Goal: Task Accomplishment & Management: Complete application form

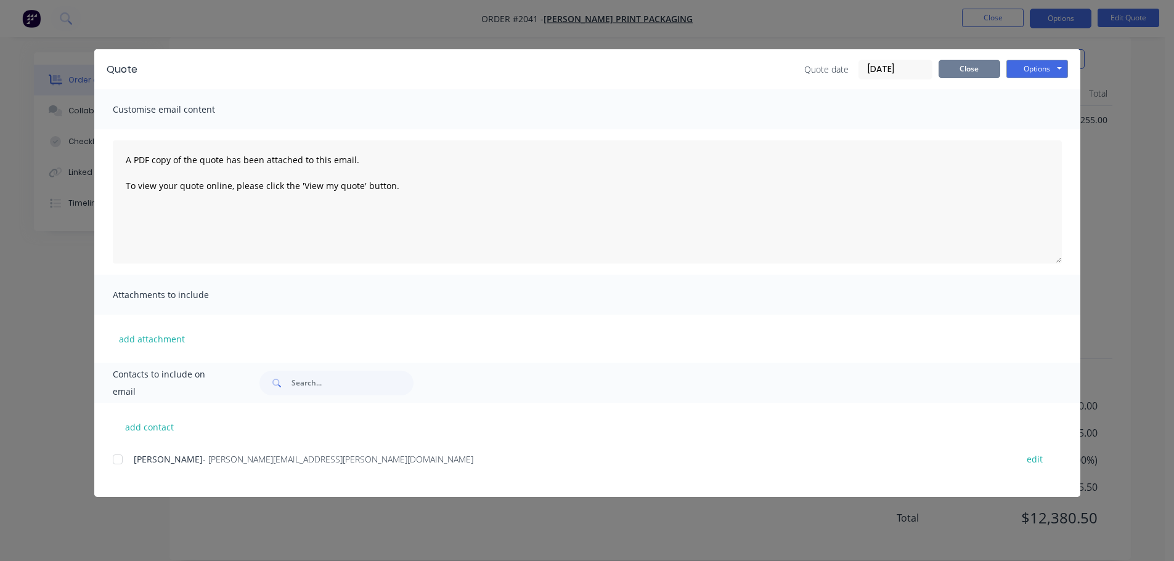
click at [955, 76] on button "Close" at bounding box center [970, 69] width 62 height 18
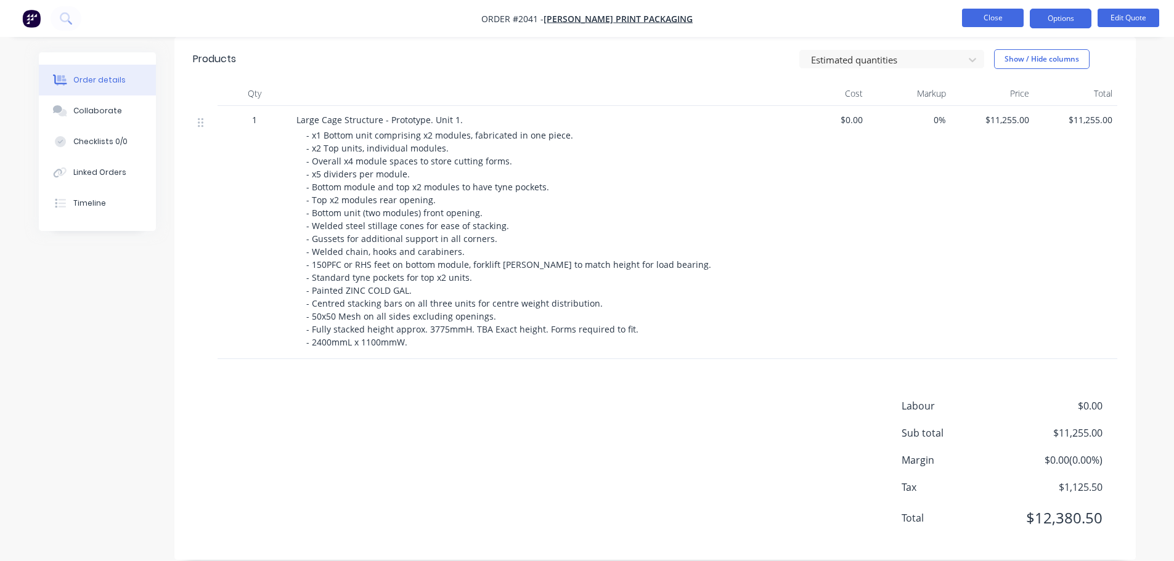
click at [978, 21] on button "Close" at bounding box center [993, 18] width 62 height 18
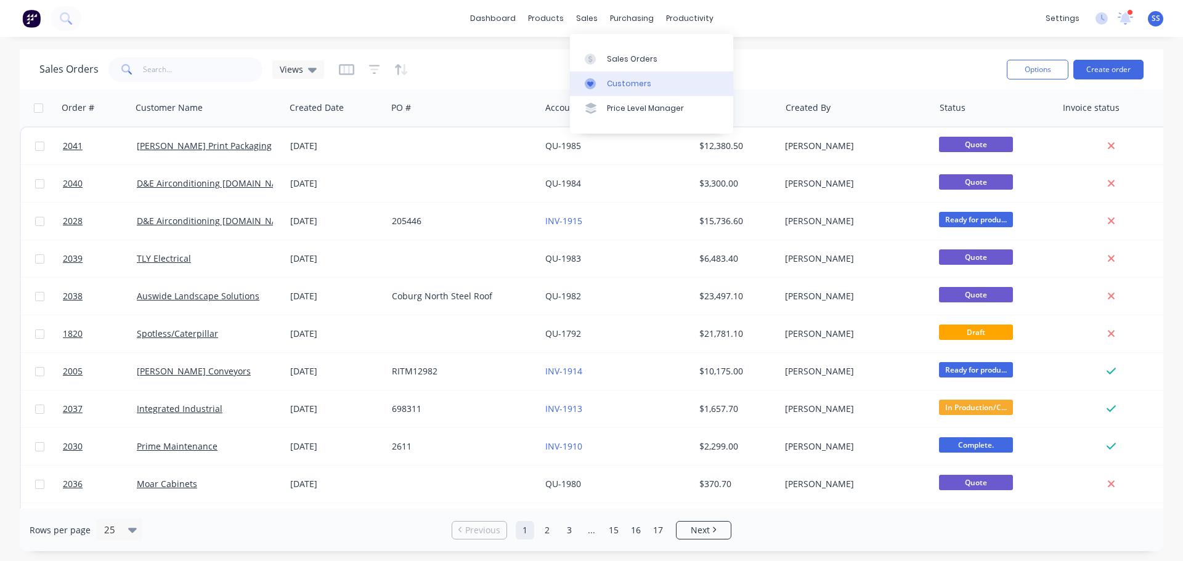
click at [600, 79] on div at bounding box center [594, 83] width 18 height 11
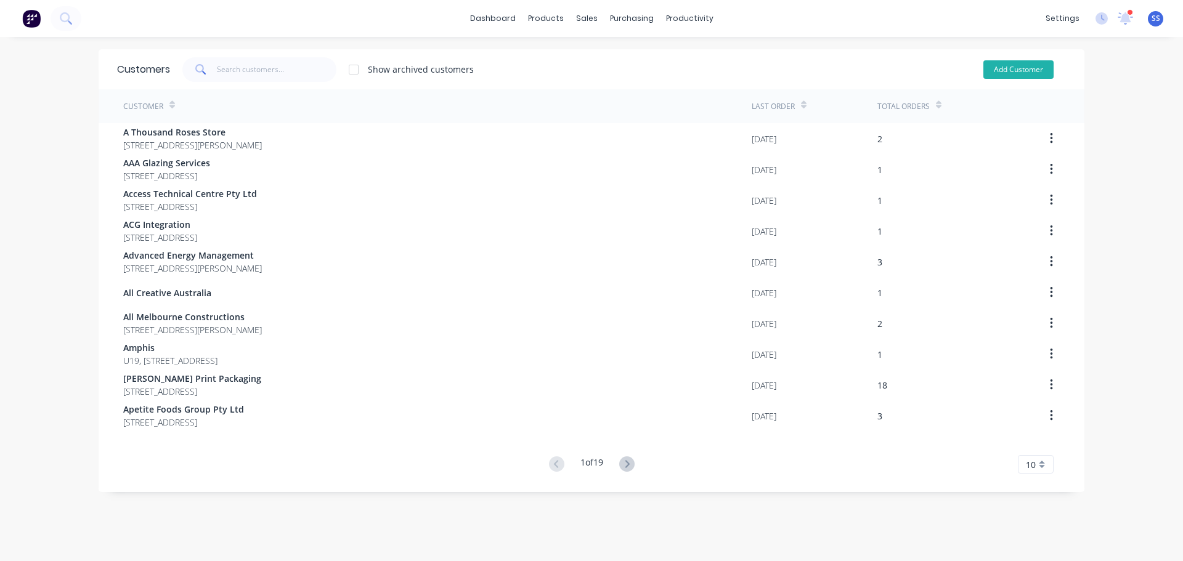
click at [1017, 69] on button "Add Customer" at bounding box center [1019, 69] width 70 height 18
select select "AU"
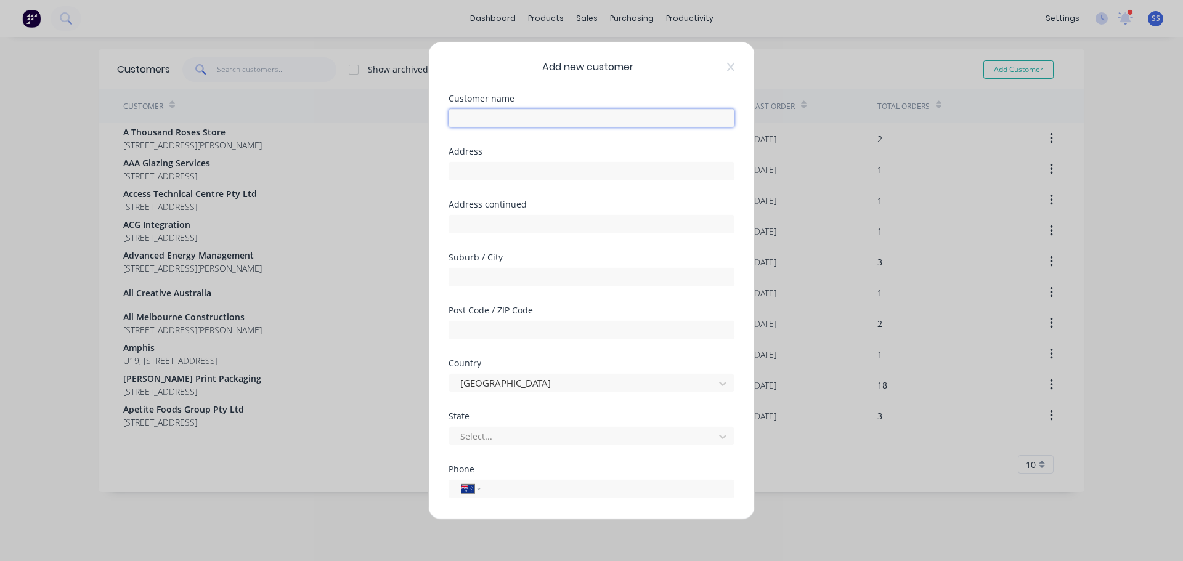
click at [569, 111] on input "text" at bounding box center [592, 117] width 286 height 18
type input "RAMUS"
click at [498, 168] on input "text" at bounding box center [592, 170] width 286 height 18
type input "[STREET_ADDRESS]"
click at [515, 280] on input "text" at bounding box center [592, 276] width 286 height 18
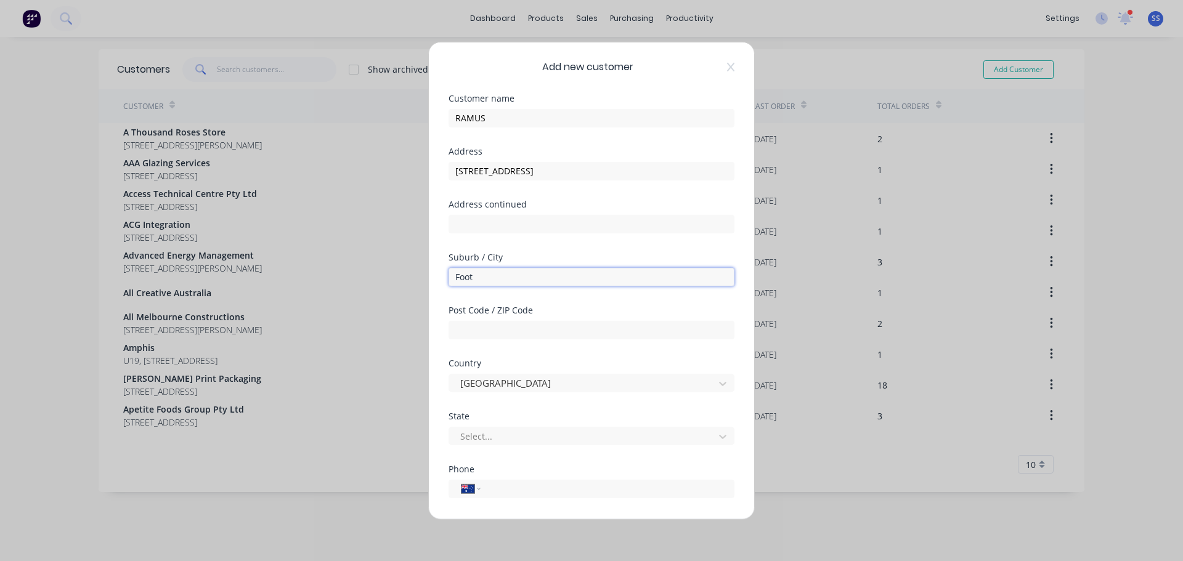
type input "Footscray"
click at [525, 336] on input "text" at bounding box center [592, 329] width 286 height 18
type input "3011"
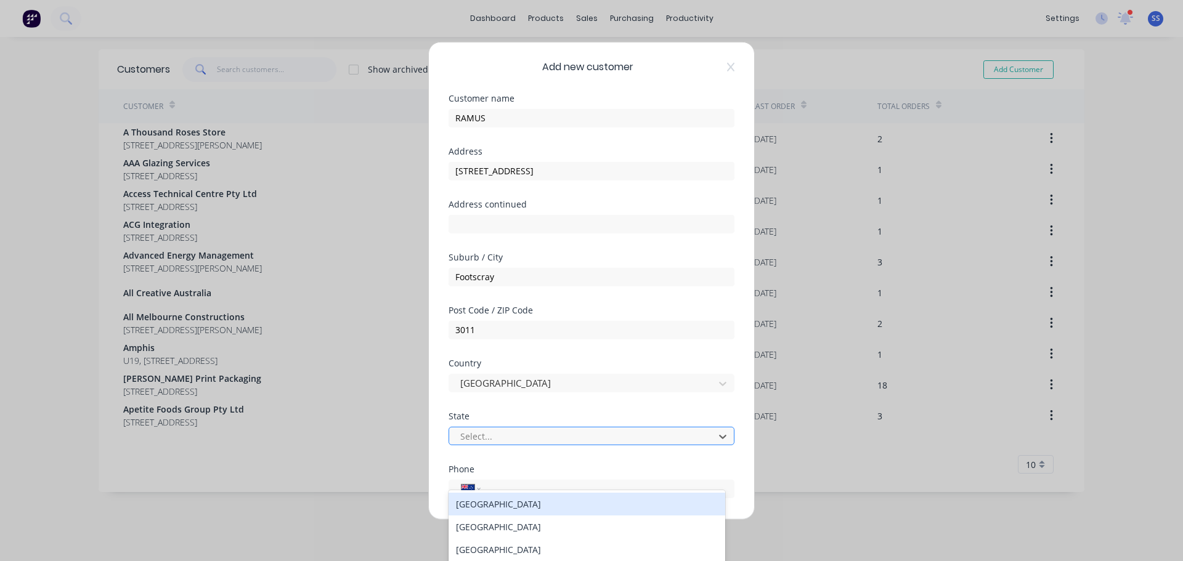
click at [504, 435] on div at bounding box center [583, 436] width 249 height 15
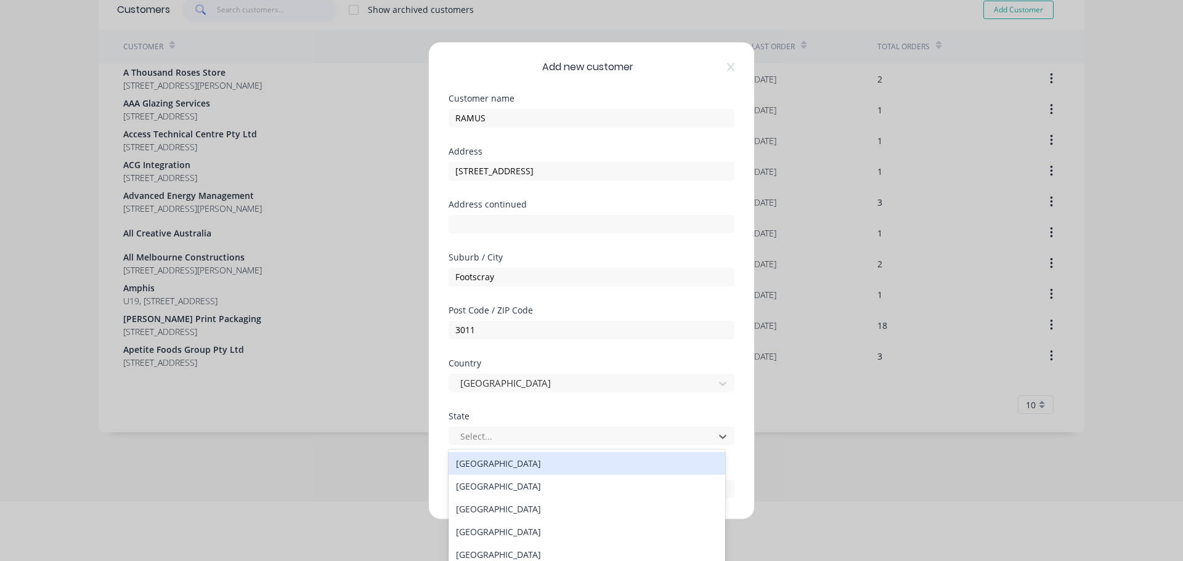
type input "v"
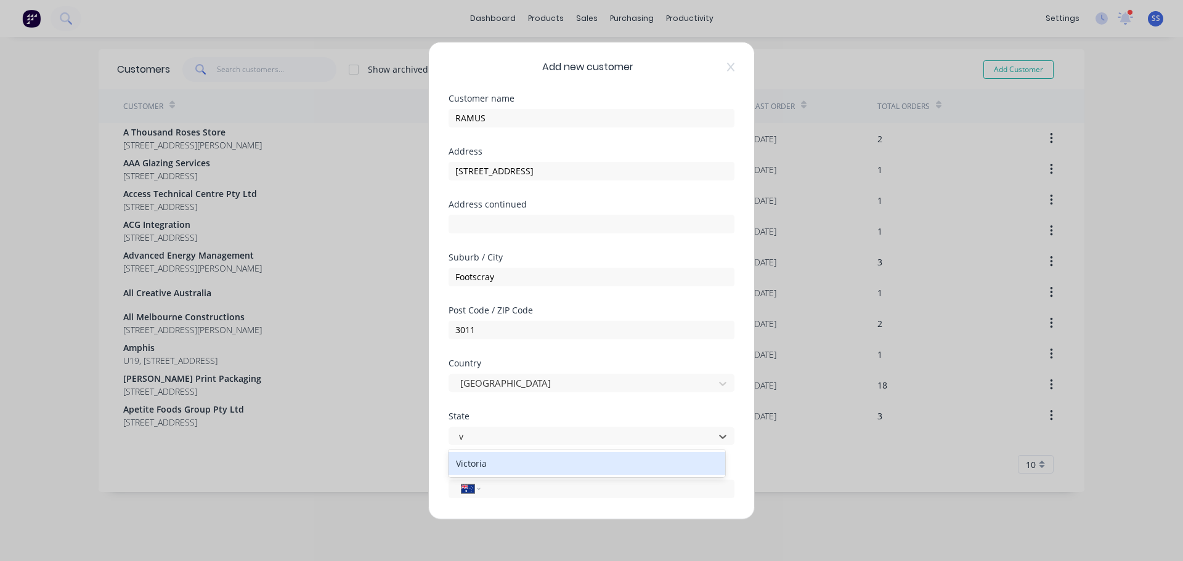
click at [504, 466] on div "Victoria" at bounding box center [587, 463] width 277 height 23
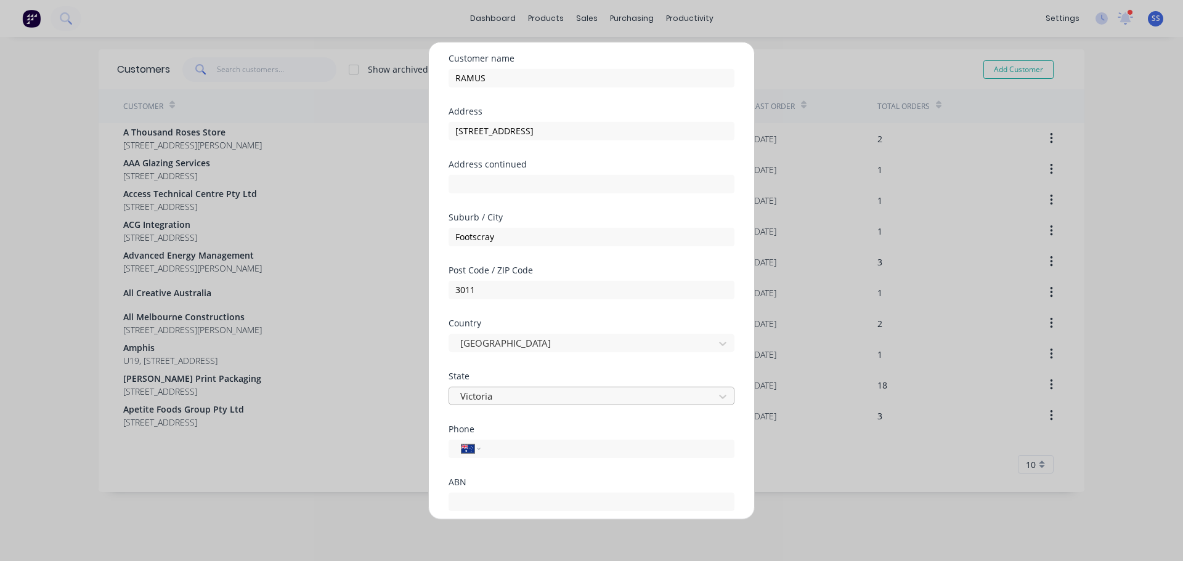
scroll to position [62, 0]
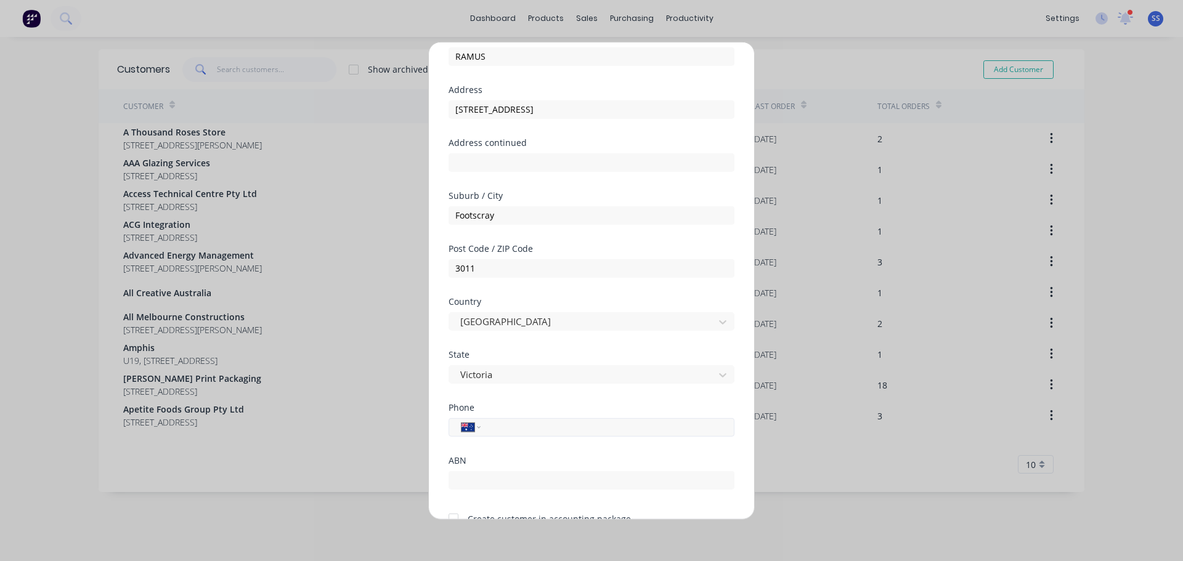
click at [574, 436] on div "International [GEOGRAPHIC_DATA] [GEOGRAPHIC_DATA] [GEOGRAPHIC_DATA] [GEOGRAPHIC…" at bounding box center [592, 427] width 286 height 18
click at [574, 429] on input "tel" at bounding box center [605, 427] width 232 height 14
paste input "[PHONE_NUMBER]"
type input "[PHONE_NUMBER]"
click at [577, 412] on div "Phone International [GEOGRAPHIC_DATA] [GEOGRAPHIC_DATA] [GEOGRAPHIC_DATA] [GEOG…" at bounding box center [592, 419] width 286 height 33
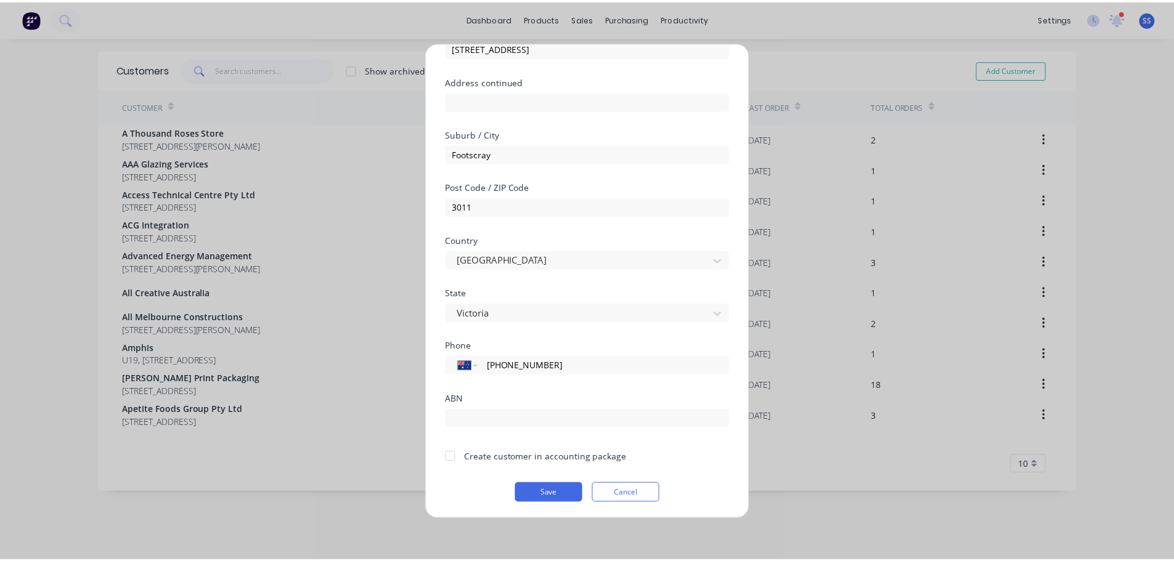
scroll to position [124, 0]
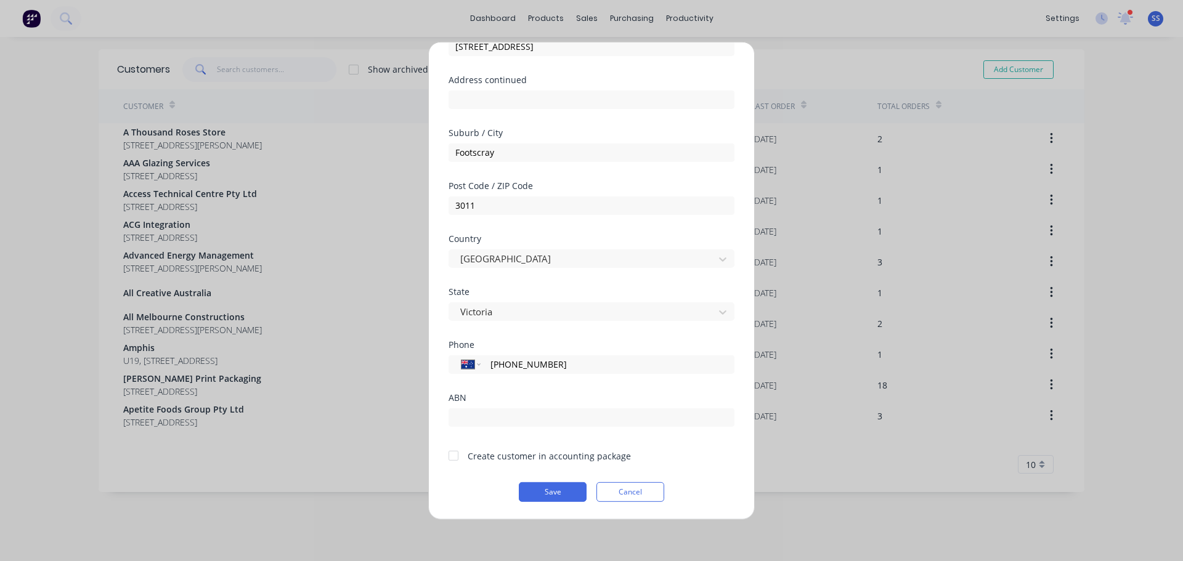
click at [457, 454] on div at bounding box center [453, 456] width 25 height 25
click at [552, 492] on button "Save" at bounding box center [553, 492] width 68 height 20
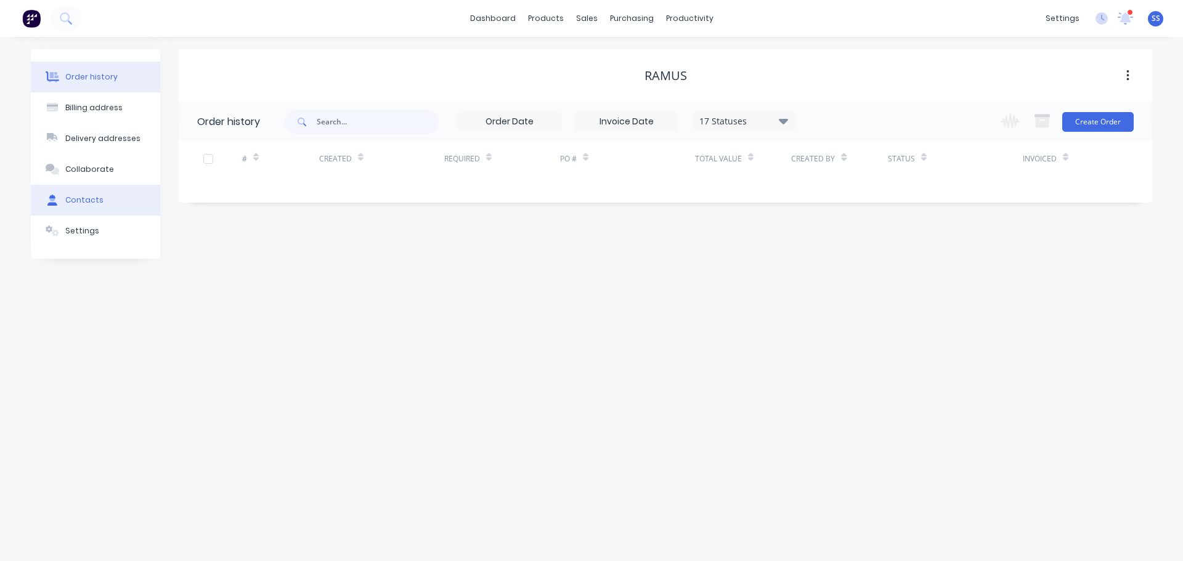
click at [116, 206] on button "Contacts" at bounding box center [95, 200] width 129 height 31
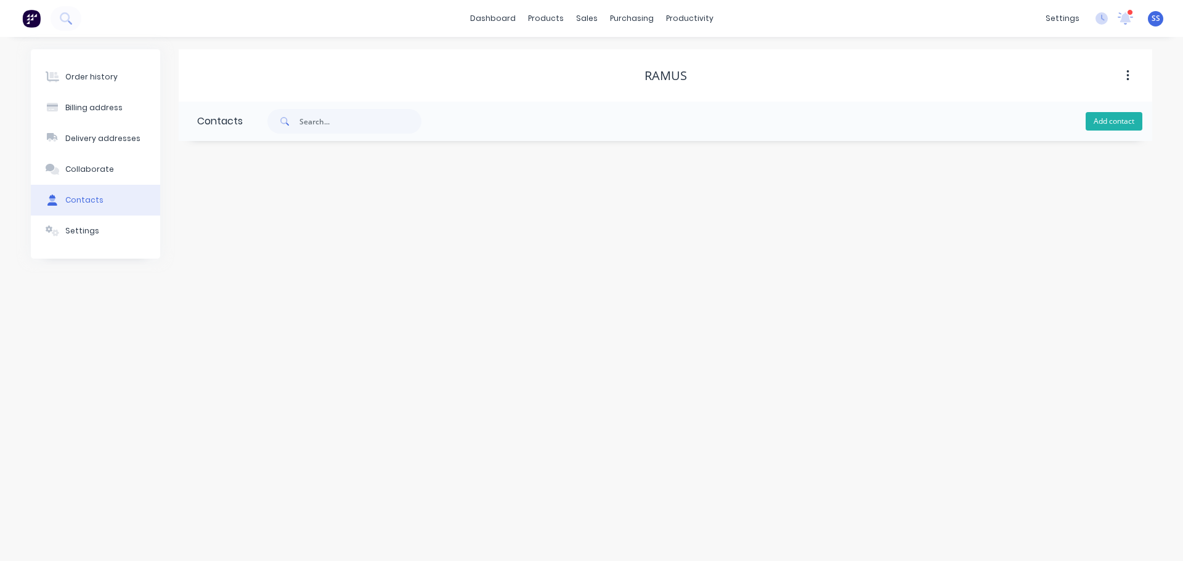
click at [1123, 128] on button "Add contact" at bounding box center [1114, 121] width 57 height 18
select select "AU"
click at [296, 210] on input "text" at bounding box center [298, 212] width 202 height 18
paste input "[PERSON_NAME]"
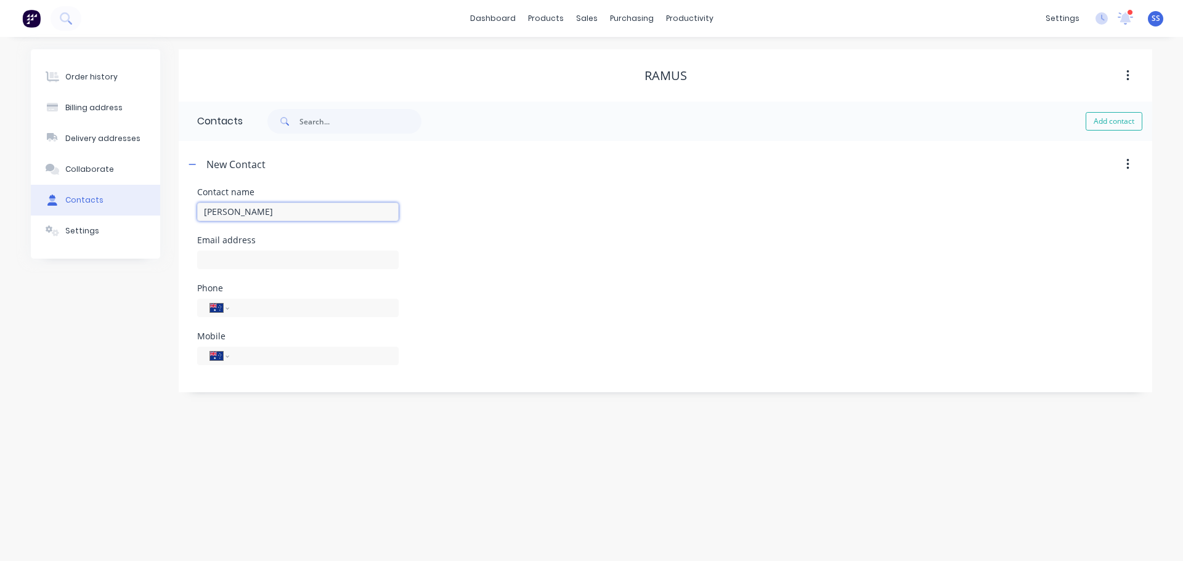
type input "[PERSON_NAME]"
select select "AU"
click at [287, 251] on input "text" at bounding box center [298, 260] width 202 height 18
paste input "[PERSON_NAME][EMAIL_ADDRESS][PERSON_NAME][DOMAIN_NAME]"
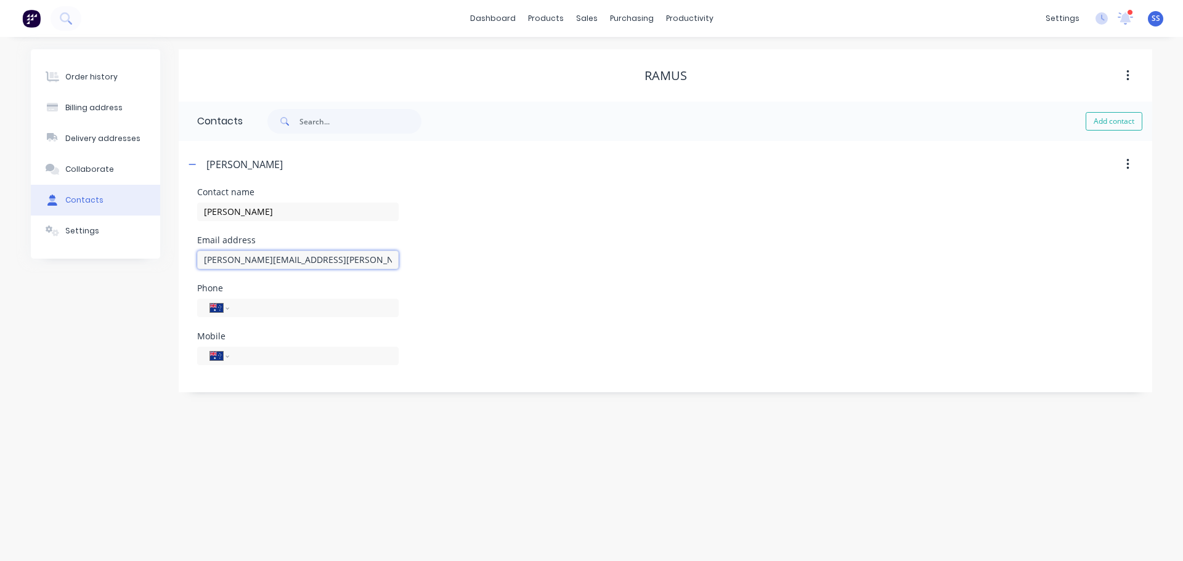
type input "[PERSON_NAME][EMAIL_ADDRESS][PERSON_NAME][DOMAIN_NAME]"
click at [271, 354] on input "tel" at bounding box center [312, 356] width 148 height 14
paste input "0430 084 005"
type input "0430 084 005"
click at [275, 422] on div "Order history Billing address Delivery addresses Collaborate Contacts Settings …" at bounding box center [591, 299] width 1183 height 524
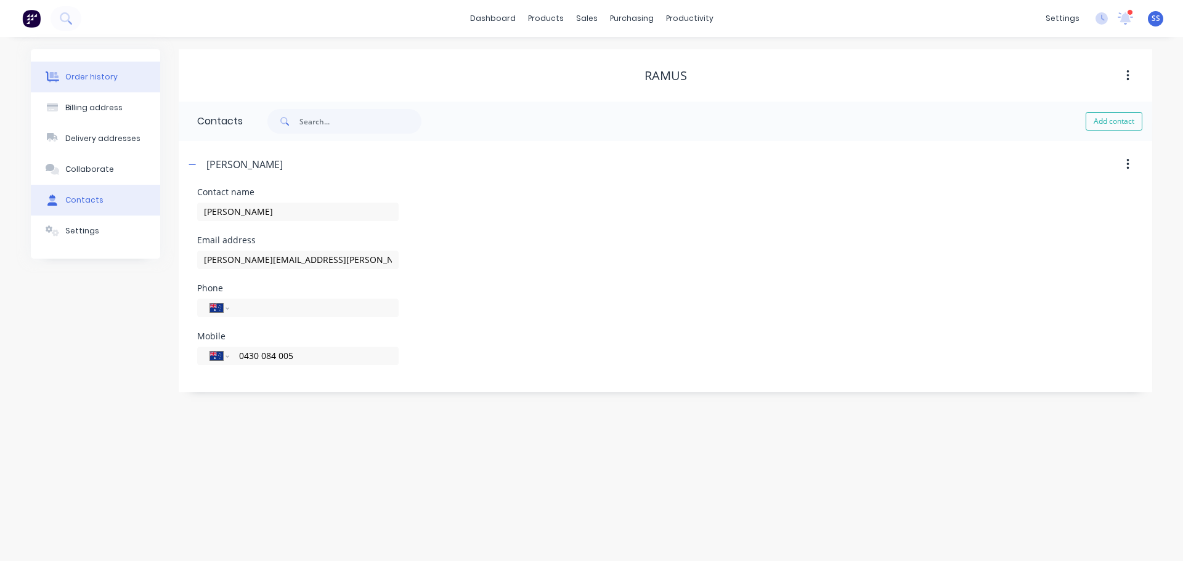
click at [93, 78] on div "Order history" at bounding box center [91, 76] width 52 height 11
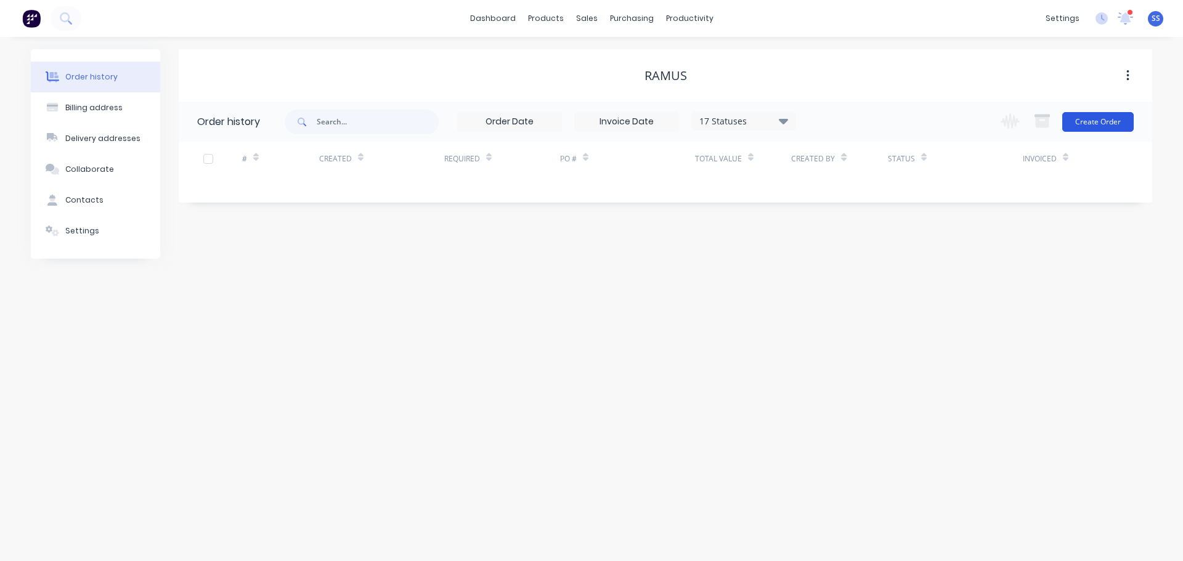
click at [1077, 125] on button "Create Order" at bounding box center [1098, 122] width 71 height 20
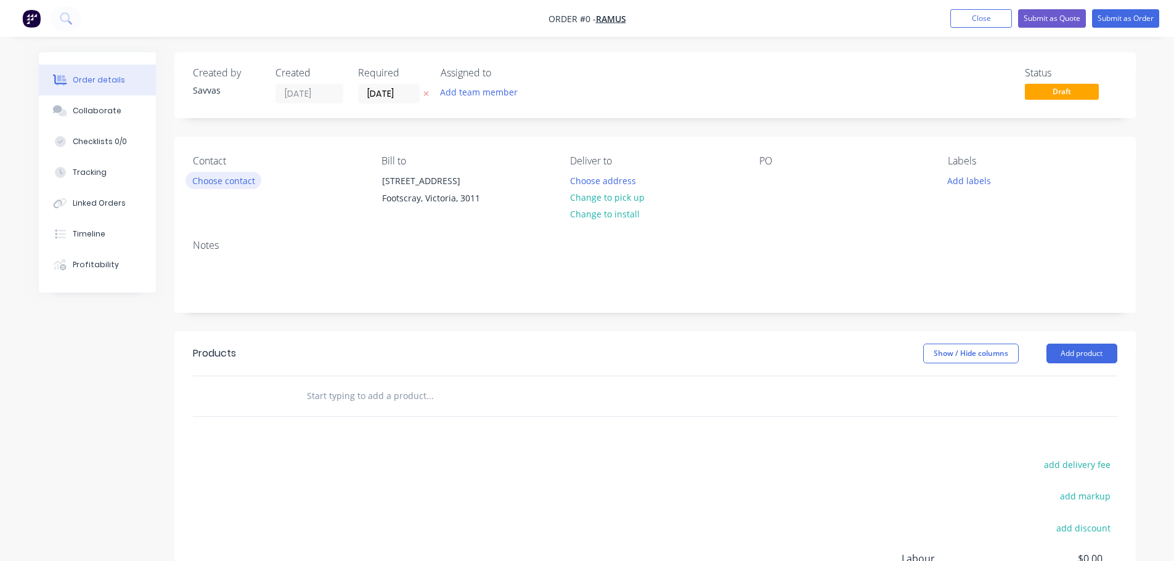
click at [220, 176] on button "Choose contact" at bounding box center [224, 180] width 76 height 17
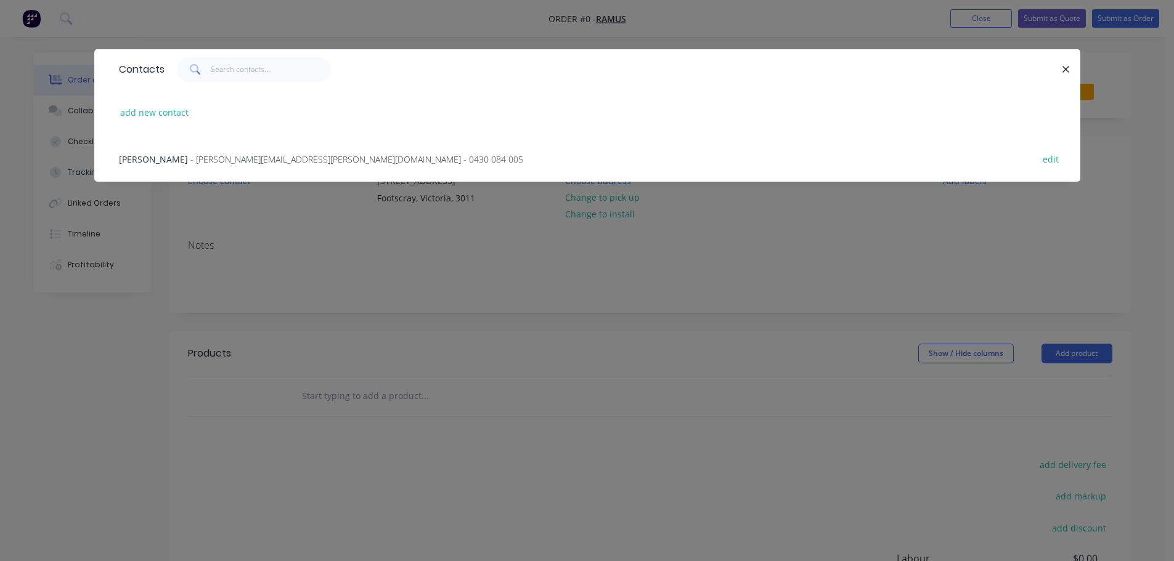
click at [216, 163] on span "- [PERSON_NAME][EMAIL_ADDRESS][PERSON_NAME][DOMAIN_NAME] - 0430 084 005" at bounding box center [356, 159] width 333 height 12
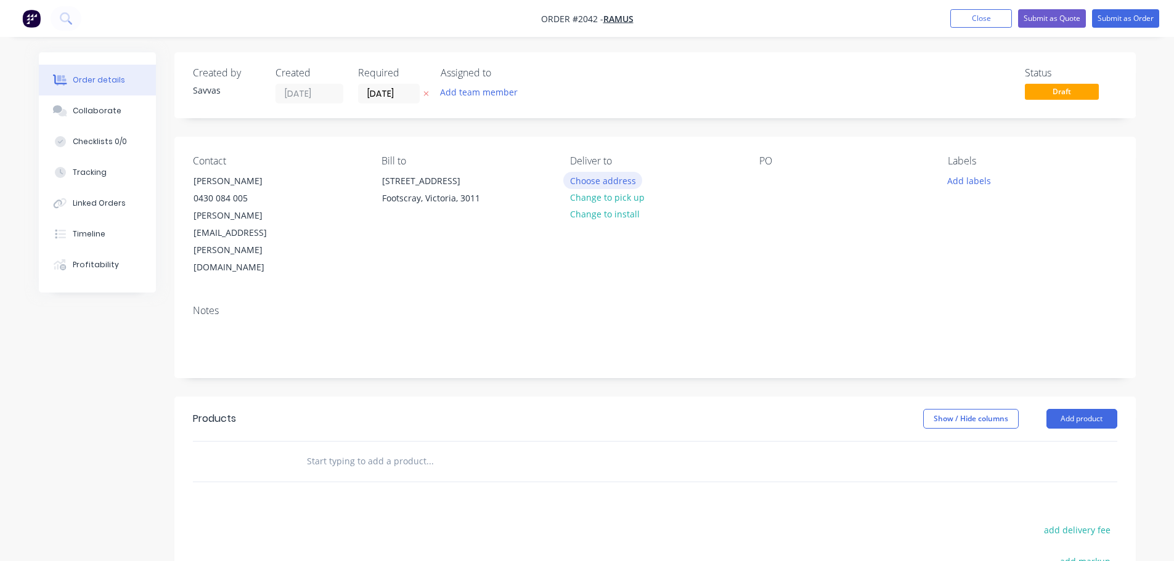
click at [604, 184] on button "Choose address" at bounding box center [602, 180] width 79 height 17
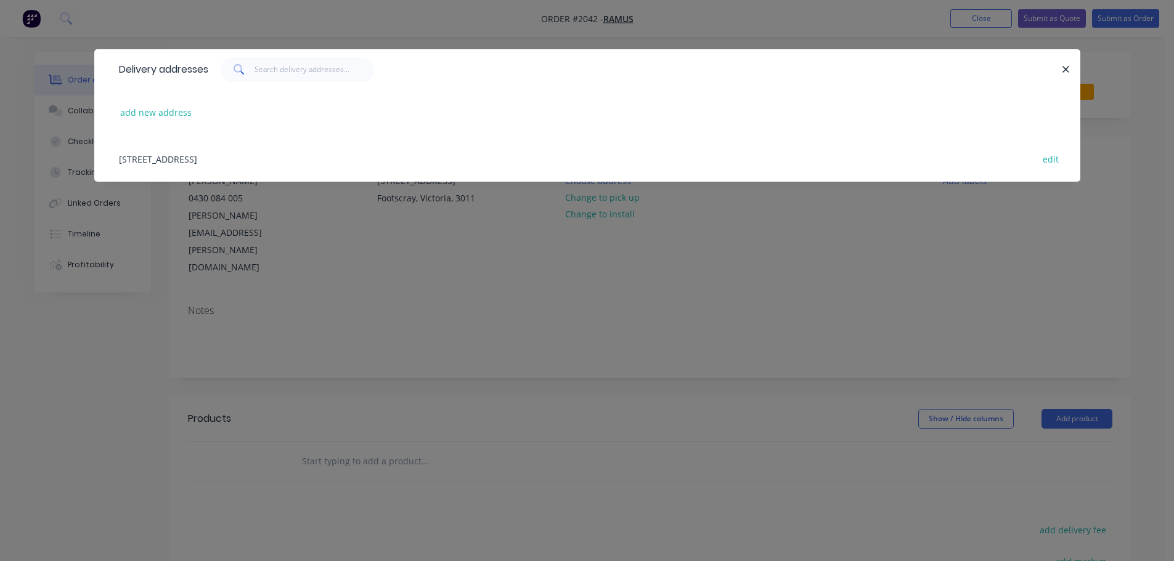
click at [425, 161] on div "[STREET_ADDRESS] edit" at bounding box center [587, 159] width 949 height 46
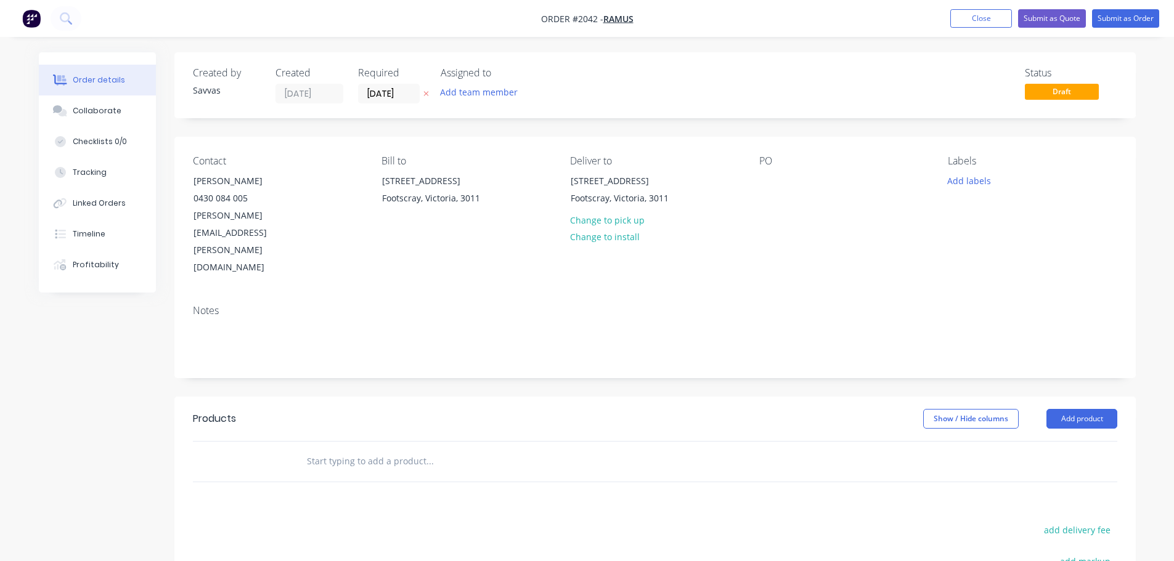
click at [1061, 397] on header "Products Show / Hide columns Add product" at bounding box center [654, 419] width 961 height 44
click at [1061, 409] on button "Add product" at bounding box center [1081, 419] width 71 height 20
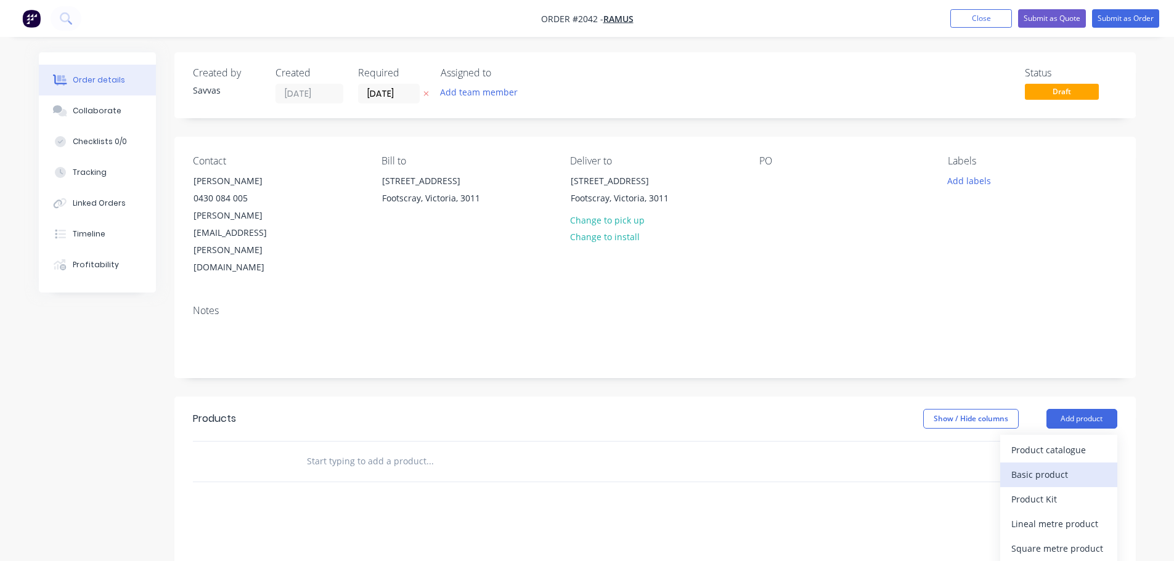
click at [1050, 466] on div "Basic product" at bounding box center [1058, 475] width 95 height 18
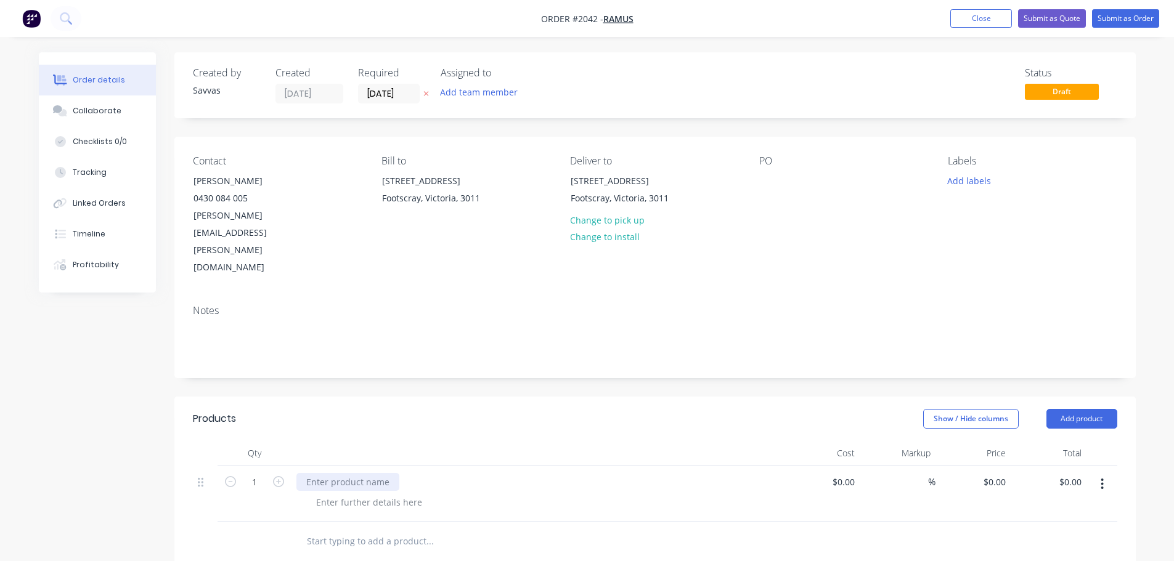
click at [359, 473] on div at bounding box center [347, 482] width 103 height 18
click at [362, 494] on div at bounding box center [369, 503] width 126 height 18
click at [363, 494] on div at bounding box center [369, 503] width 126 height 18
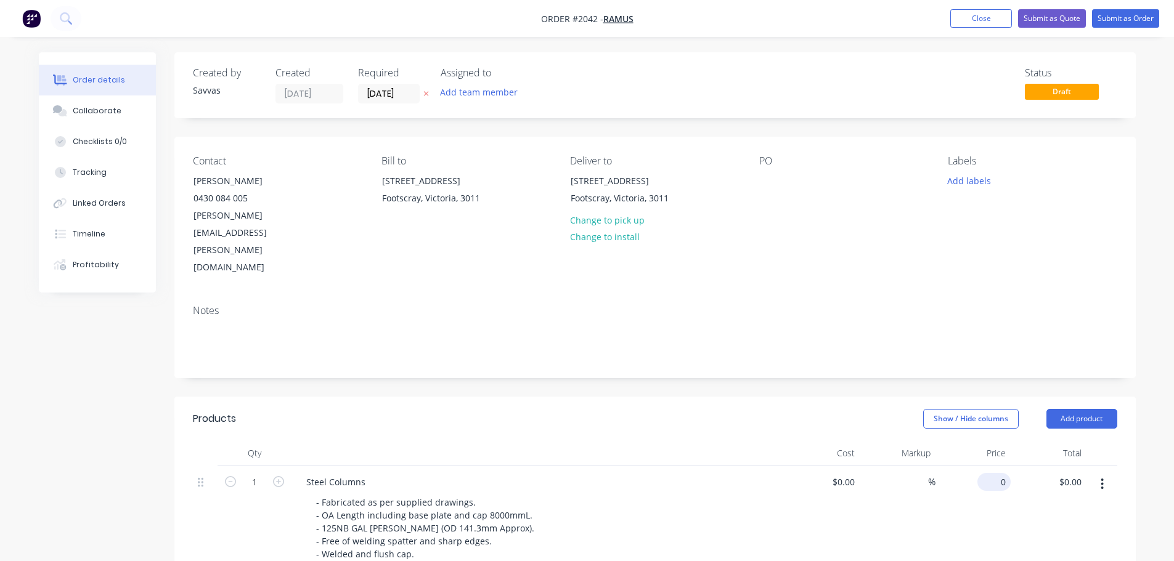
click at [1001, 473] on input "0" at bounding box center [996, 482] width 28 height 18
type input "$2,051.00"
click at [637, 409] on div "Show / Hide columns Add product" at bounding box center [753, 419] width 728 height 20
click at [1088, 409] on button "Add product" at bounding box center [1081, 419] width 71 height 20
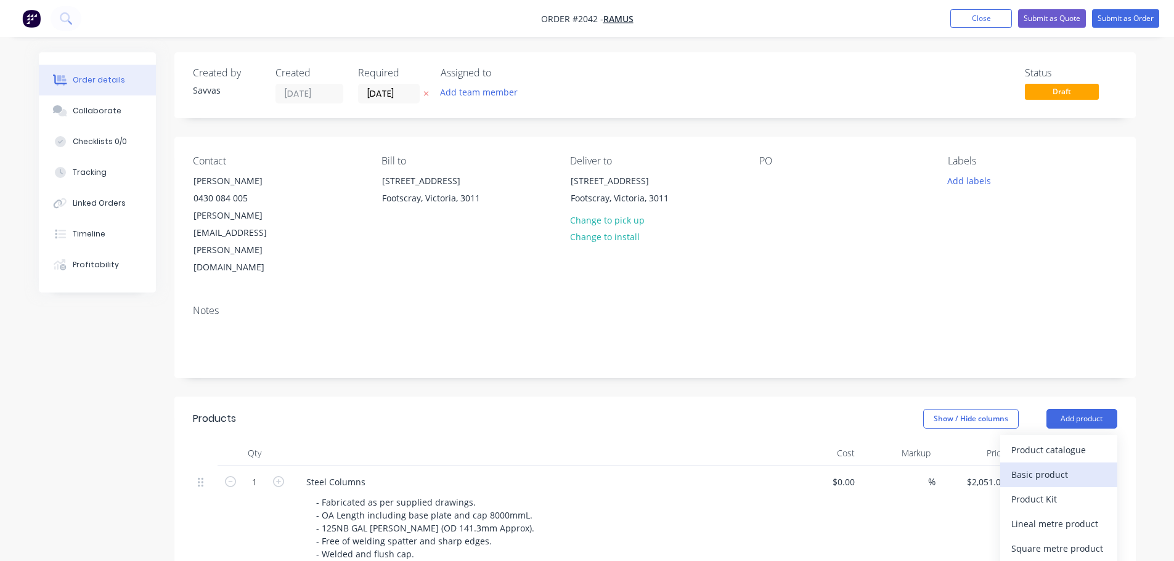
click at [1068, 463] on button "Basic product" at bounding box center [1058, 475] width 117 height 25
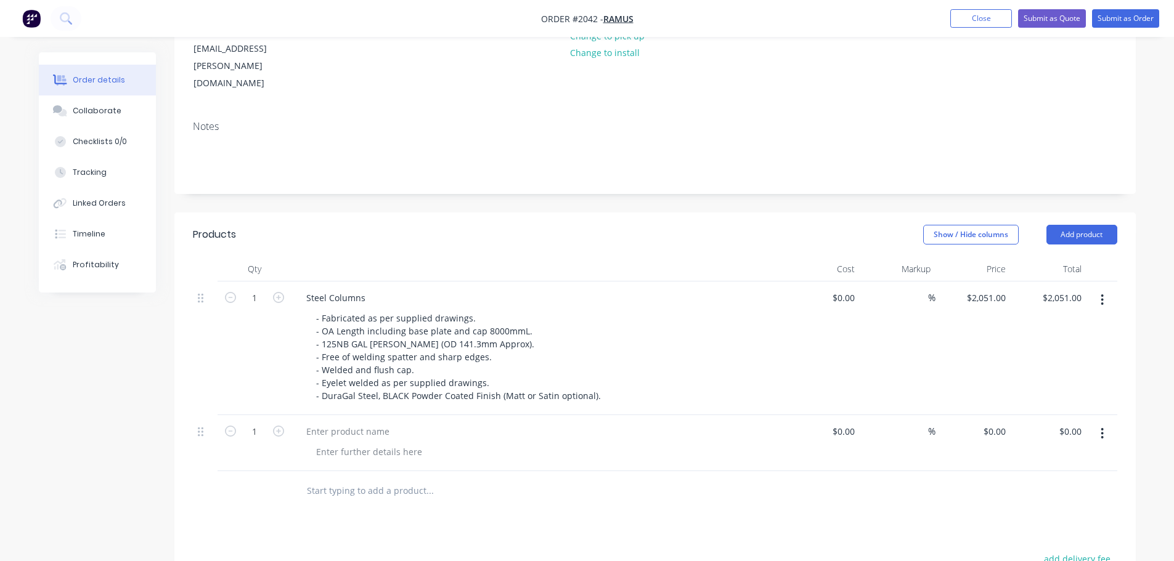
scroll to position [185, 0]
click at [359, 422] on div at bounding box center [347, 431] width 103 height 18
click at [399, 443] on div at bounding box center [369, 452] width 126 height 18
click at [406, 443] on div at bounding box center [369, 452] width 126 height 18
click at [1004, 422] on input "0" at bounding box center [996, 431] width 28 height 18
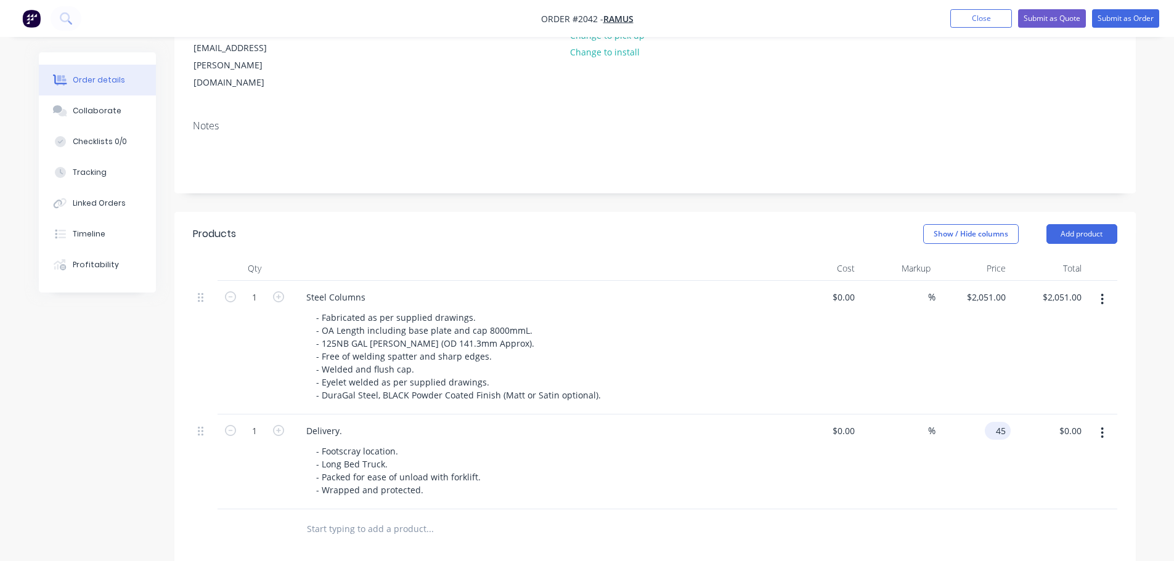
type input "4"
type input "$550.00"
click at [634, 517] on div at bounding box center [481, 529] width 370 height 25
click at [254, 288] on input "1" at bounding box center [255, 297] width 32 height 18
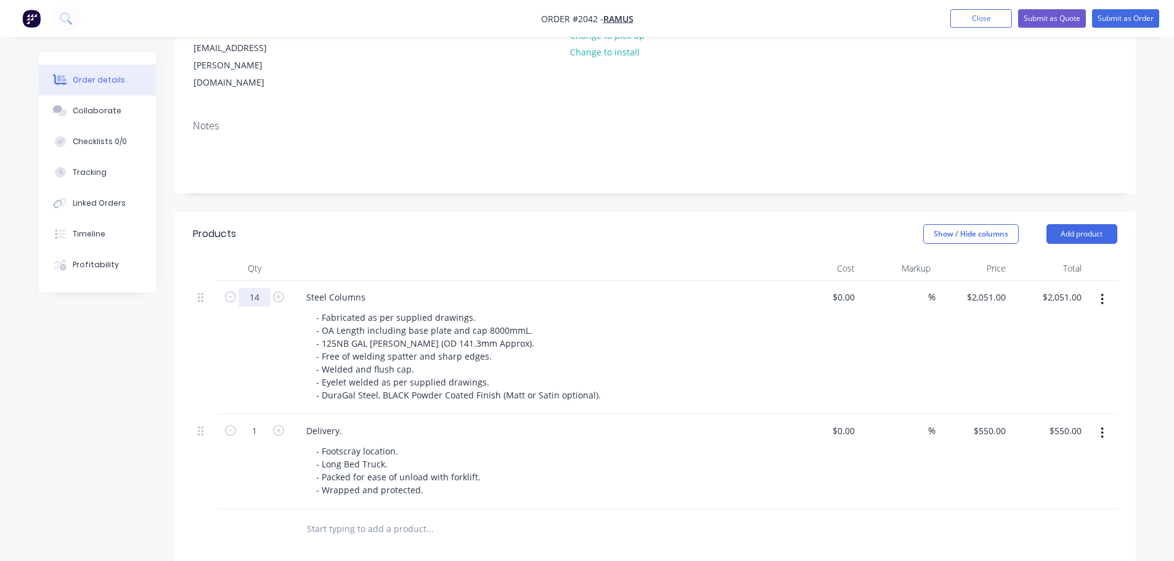
type input "14"
type input "$28,714.00"
click at [153, 369] on div "Created by Savvas Created [DATE] Required [DATE] Assigned to Add team member St…" at bounding box center [587, 365] width 1097 height 997
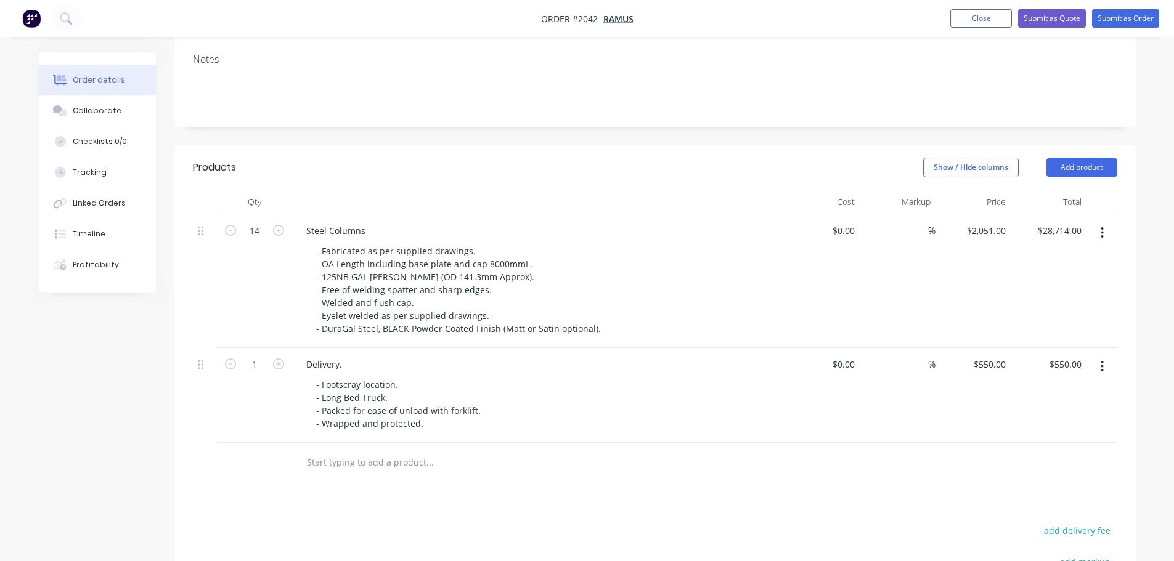
scroll to position [251, 0]
click at [1068, 16] on button "Submit as Quote" at bounding box center [1052, 18] width 68 height 18
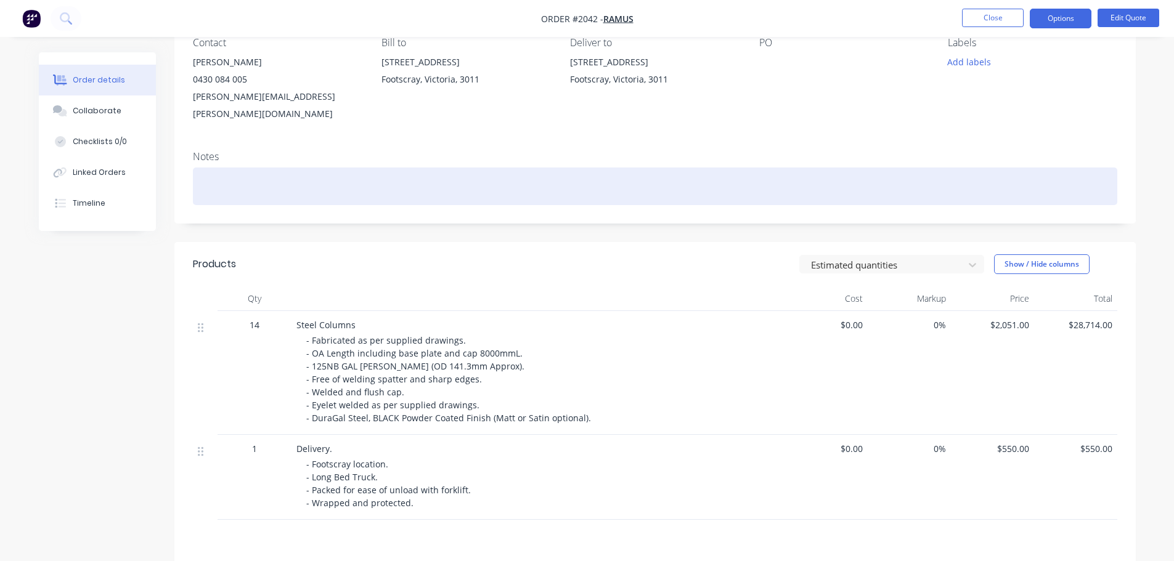
scroll to position [123, 0]
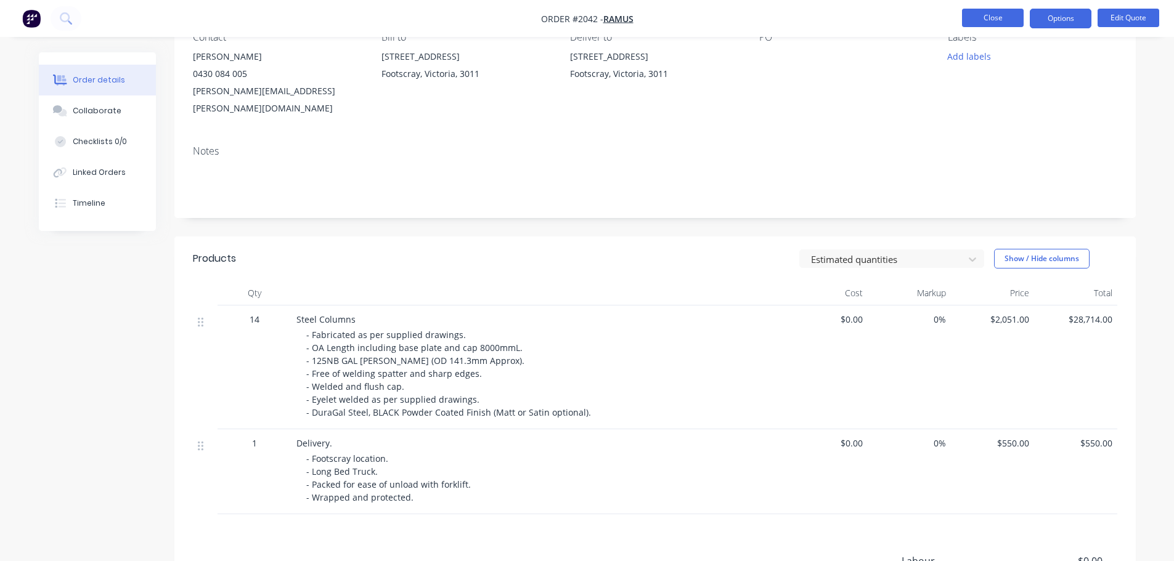
click at [974, 10] on button "Close" at bounding box center [993, 18] width 62 height 18
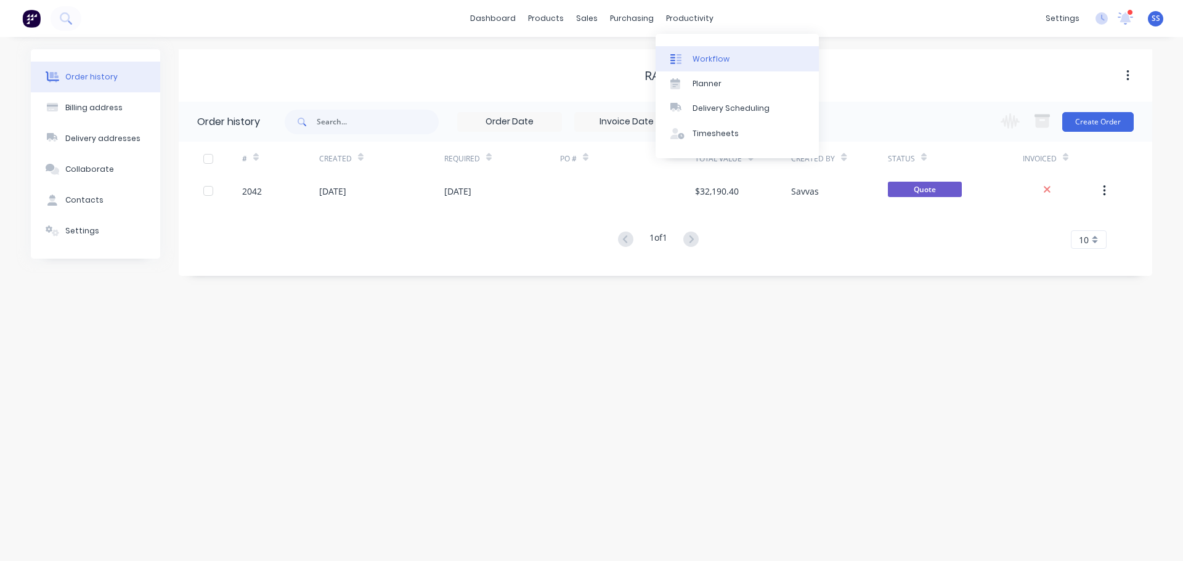
click at [703, 52] on link "Workflow" at bounding box center [737, 58] width 163 height 25
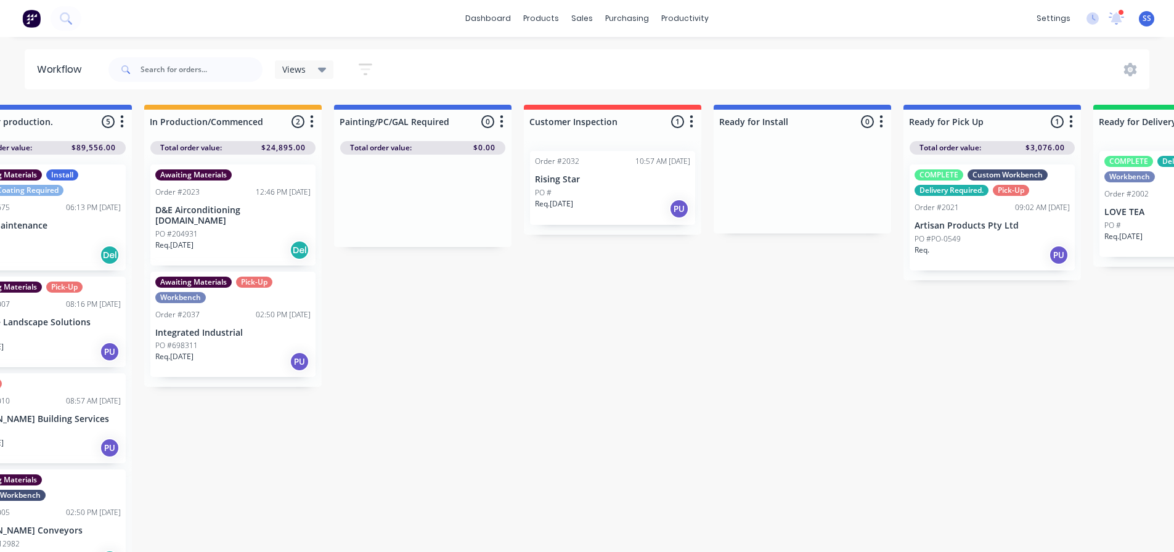
scroll to position [0, 551]
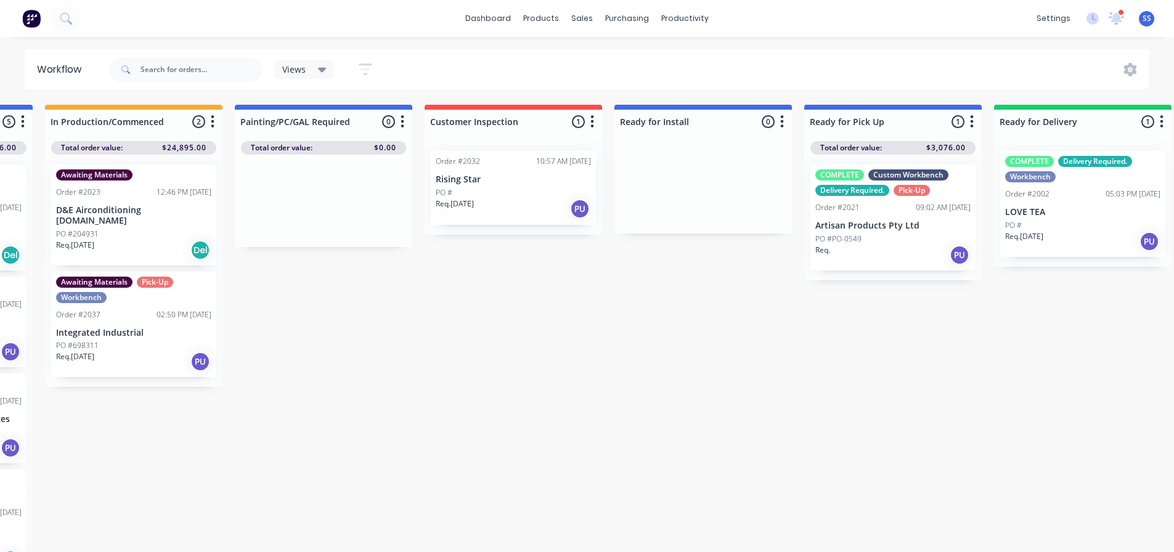
click at [1053, 220] on div "PO #" at bounding box center [1082, 225] width 155 height 11
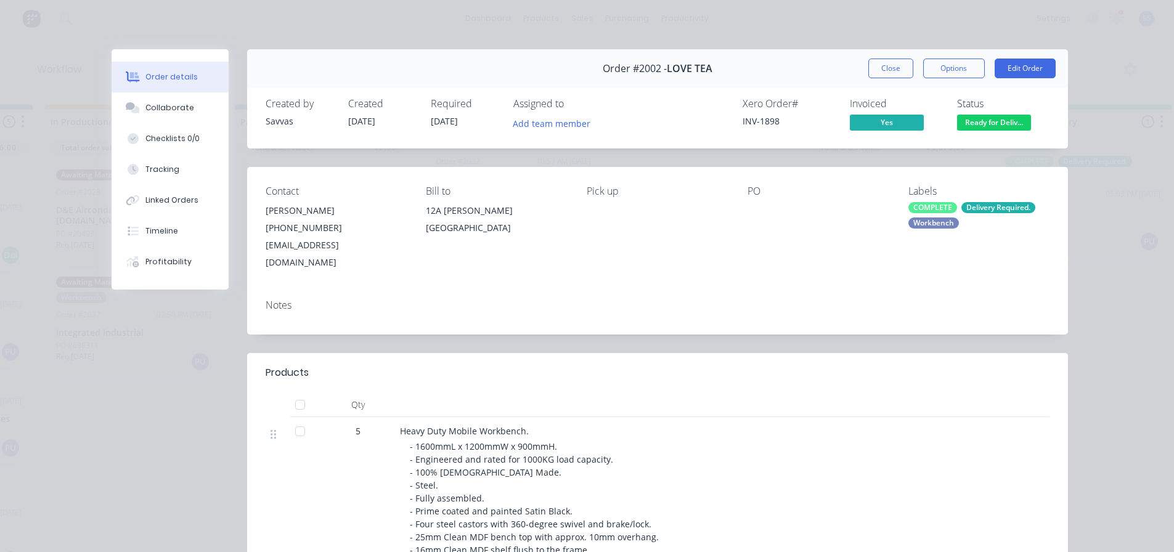
click at [861, 70] on div "Order #2002 - LOVE TEA Close Options Edit Order" at bounding box center [657, 68] width 821 height 39
click at [868, 68] on button "Close" at bounding box center [890, 69] width 45 height 20
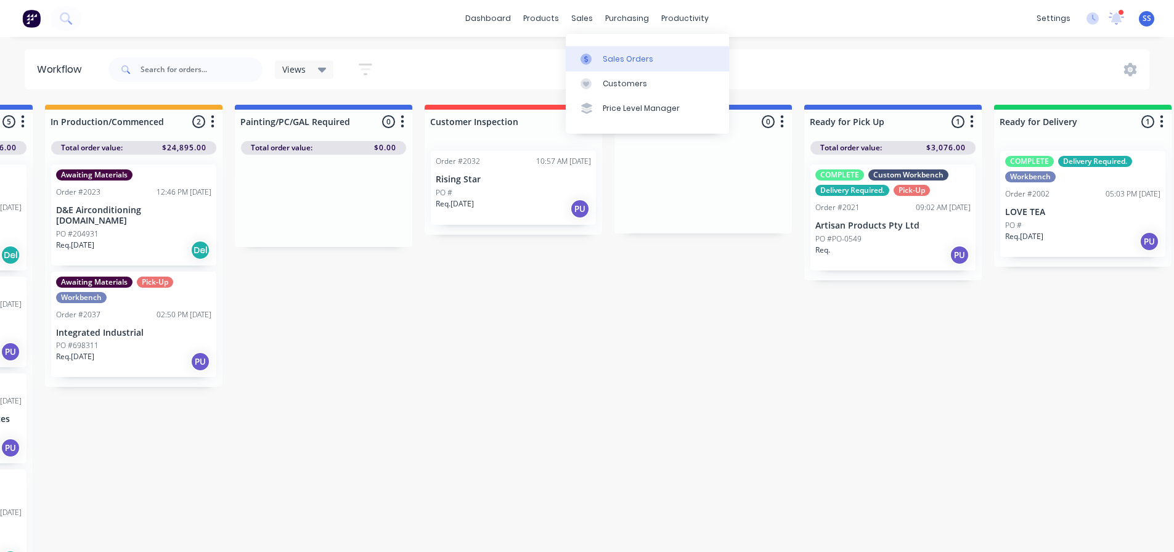
click at [609, 57] on div "Sales Orders" at bounding box center [628, 59] width 51 height 11
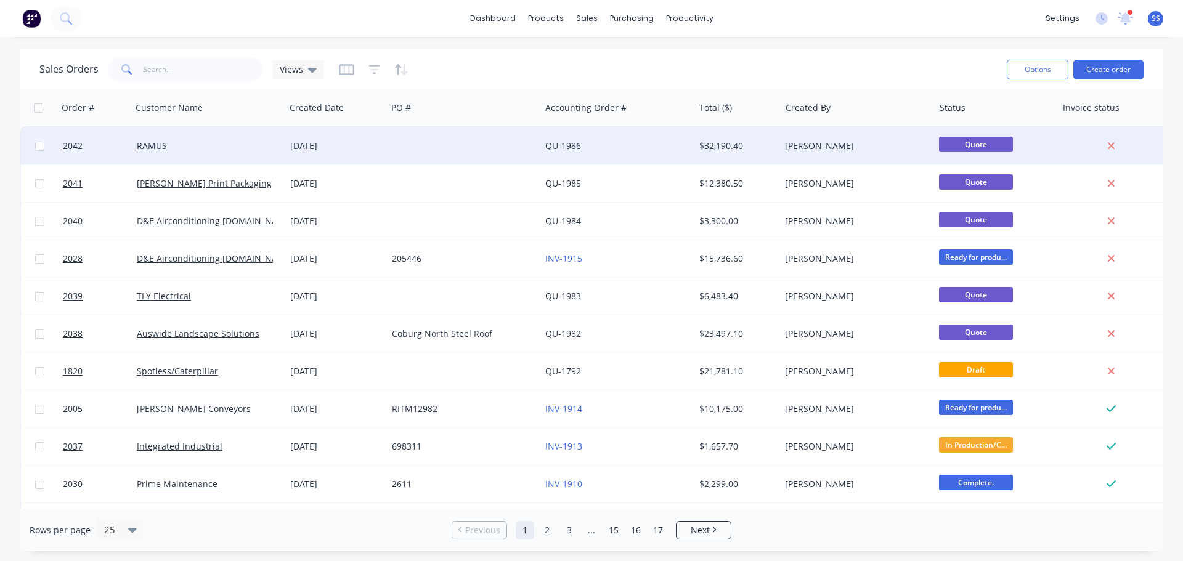
click at [435, 155] on div at bounding box center [463, 146] width 153 height 37
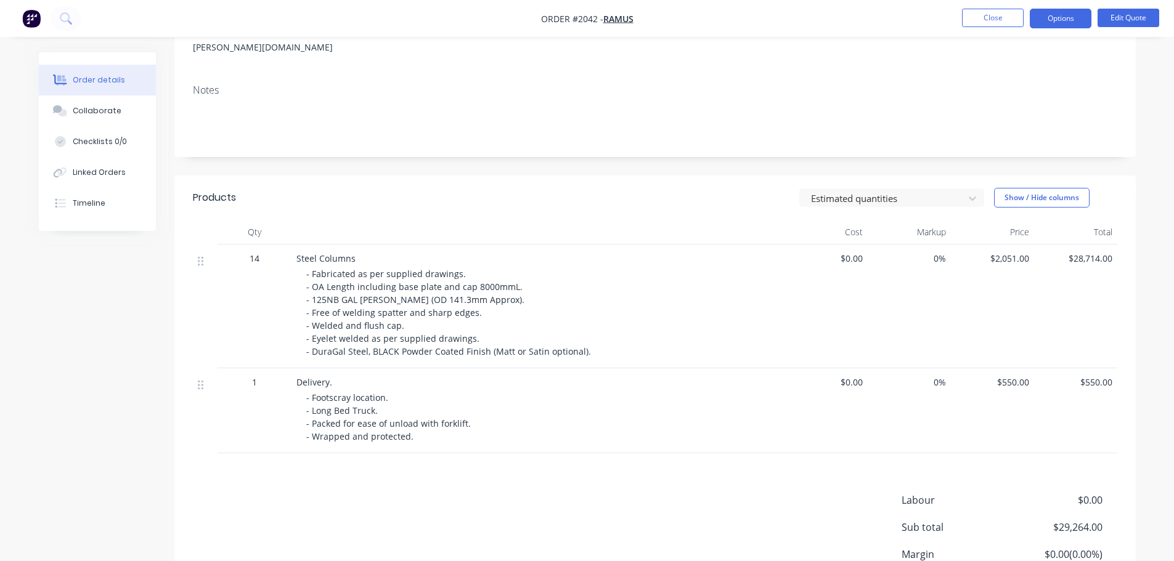
scroll to position [62, 0]
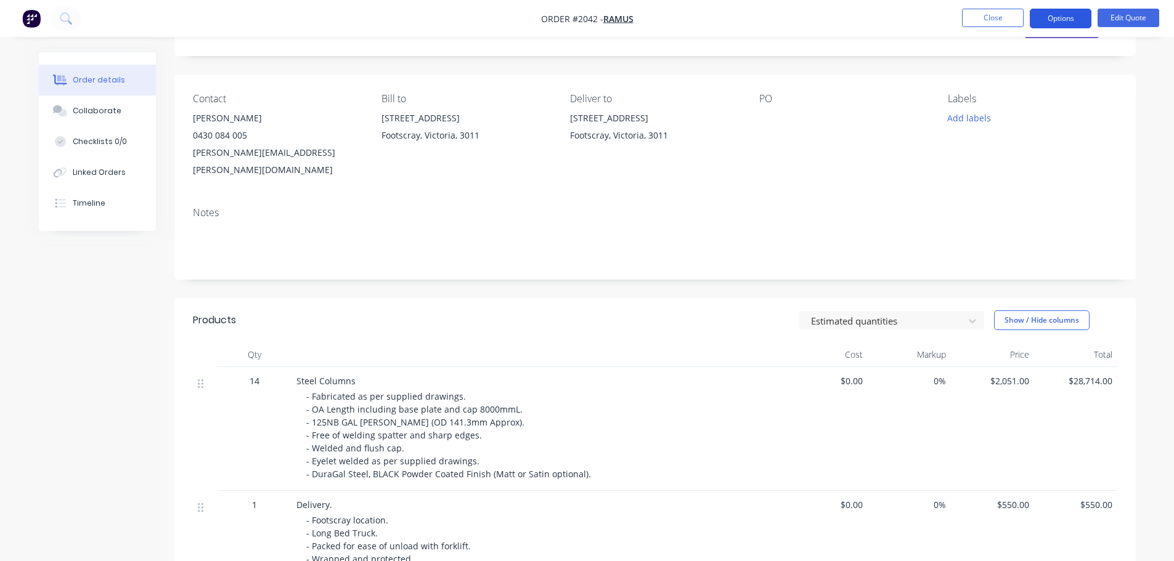
click at [1054, 18] on button "Options" at bounding box center [1061, 19] width 62 height 20
click at [894, 39] on div "Xero Quote # QU-1986 Status Quote" at bounding box center [840, 24] width 553 height 36
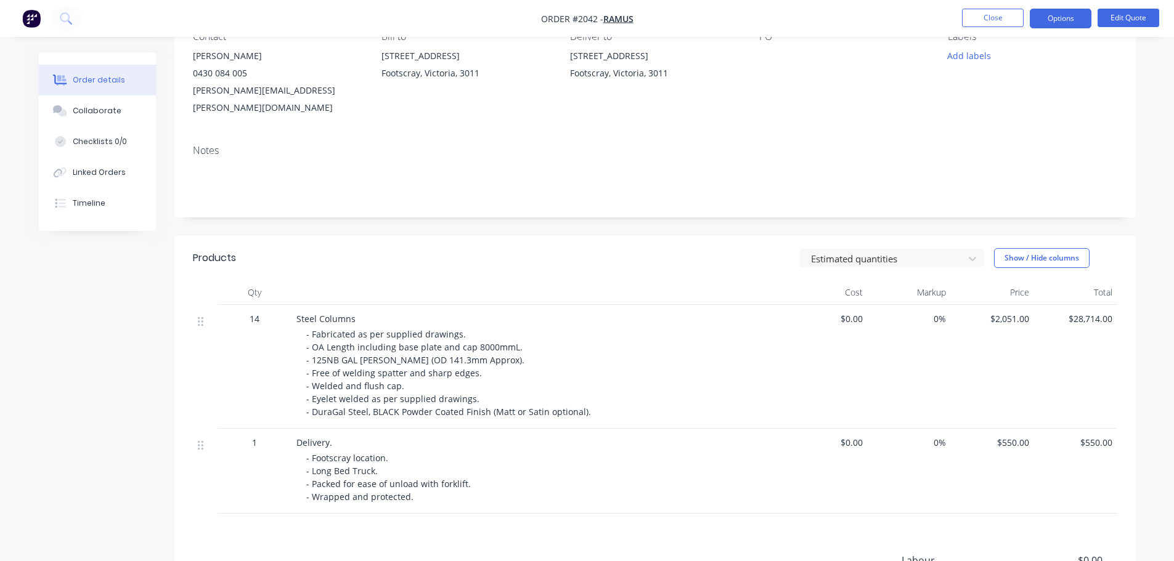
scroll to position [0, 0]
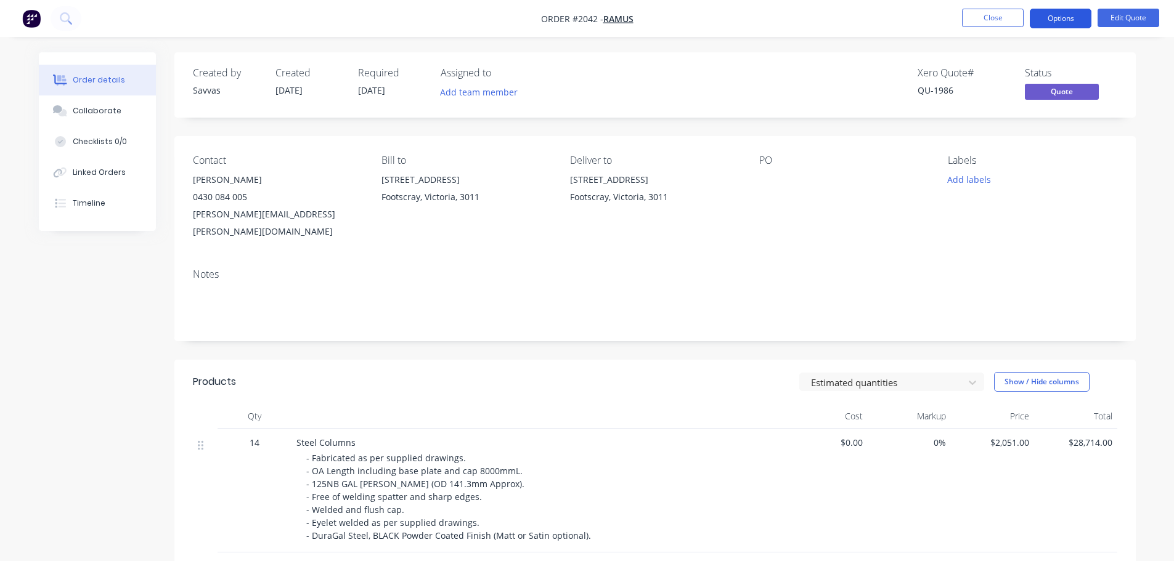
click at [1054, 22] on button "Options" at bounding box center [1061, 19] width 62 height 20
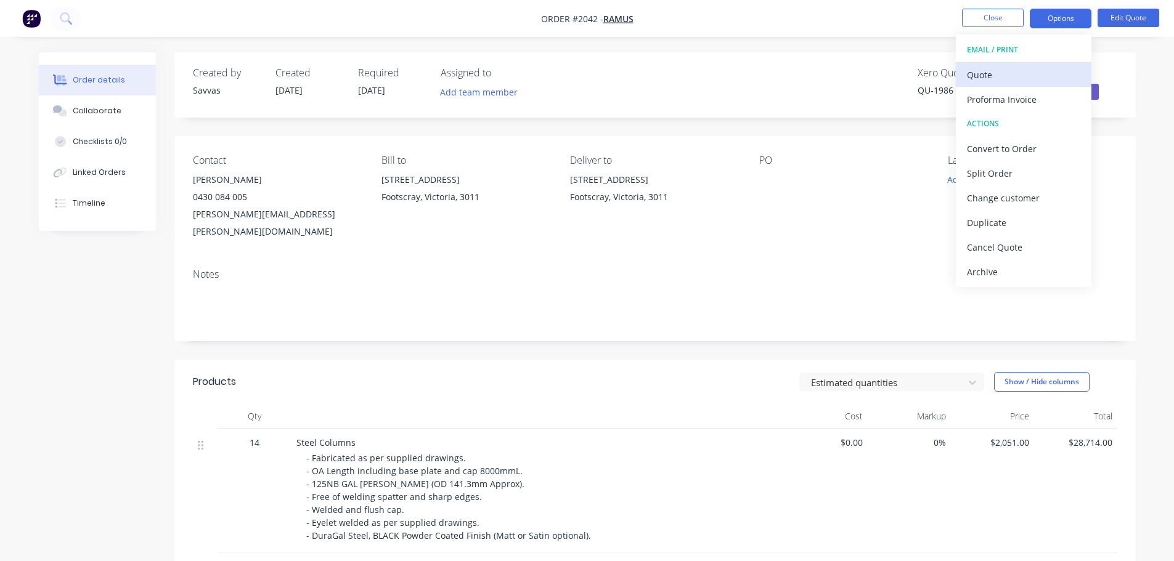
click at [1009, 77] on div "Quote" at bounding box center [1023, 75] width 113 height 18
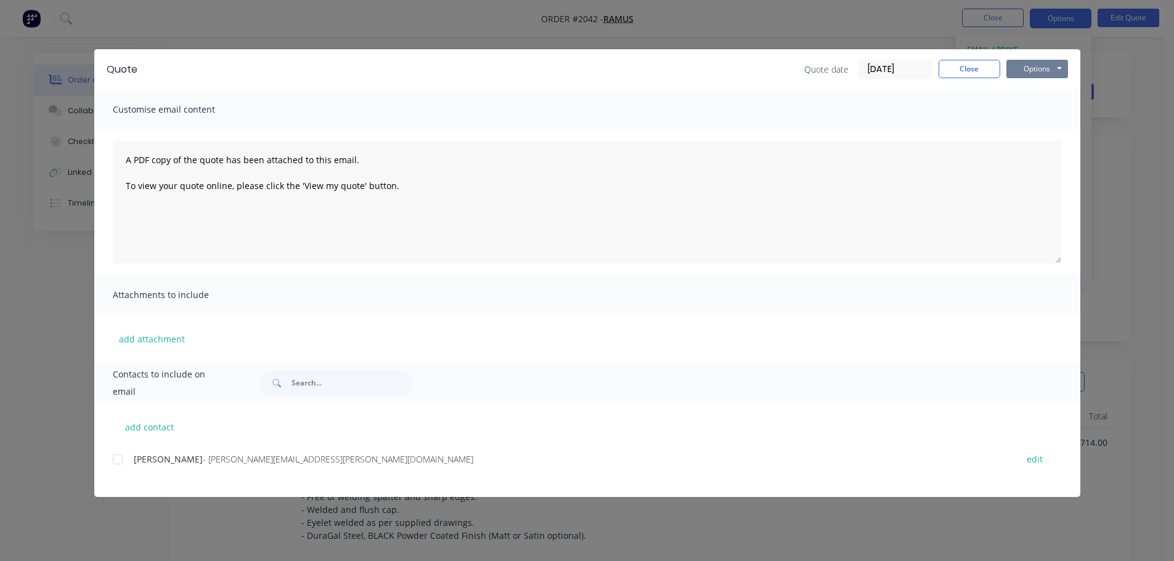
click at [1022, 71] on button "Options" at bounding box center [1037, 69] width 62 height 18
click at [1027, 108] on button "Print" at bounding box center [1045, 111] width 79 height 20
drag, startPoint x: 966, startPoint y: 75, endPoint x: 1005, endPoint y: 62, distance: 40.3
click at [966, 75] on button "Close" at bounding box center [970, 69] width 62 height 18
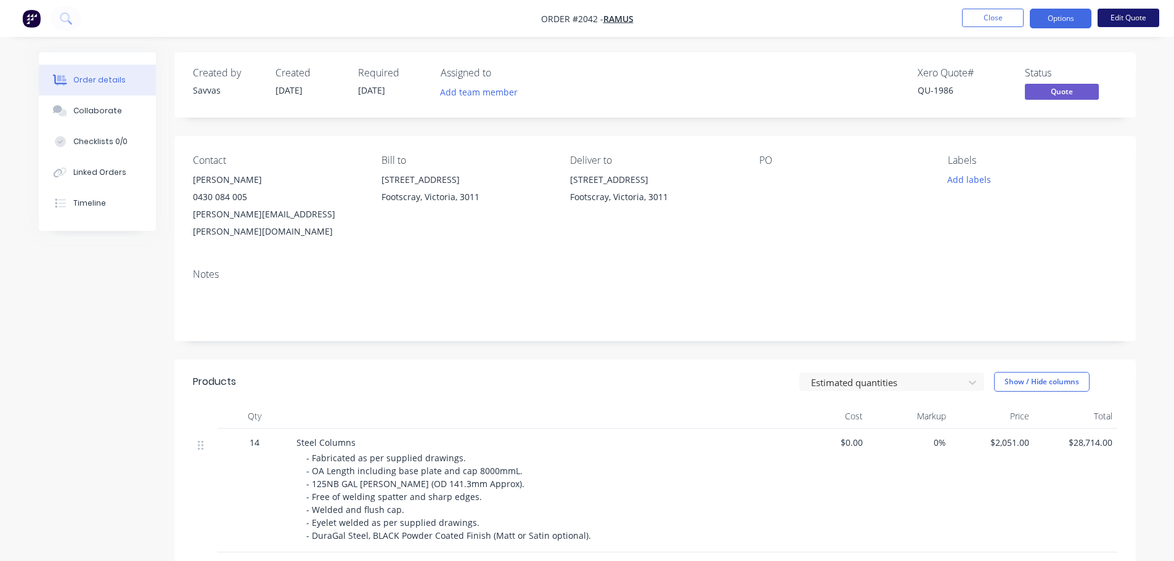
click at [1127, 20] on button "Edit Quote" at bounding box center [1129, 18] width 62 height 18
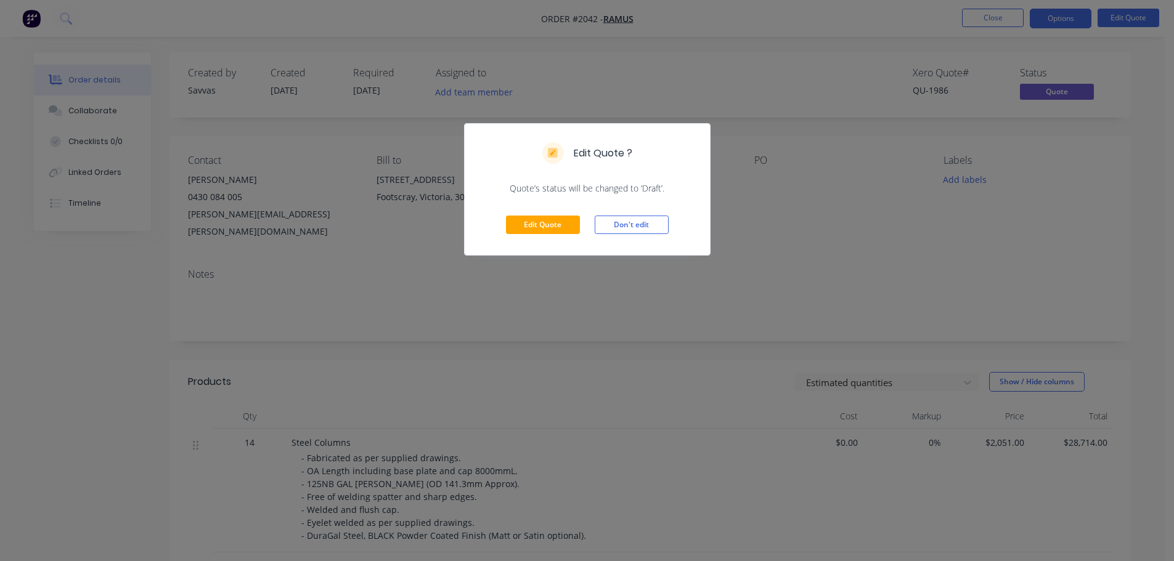
click at [583, 217] on div "Edit Quote Don't edit" at bounding box center [587, 225] width 245 height 60
click at [573, 222] on button "Edit Quote" at bounding box center [543, 225] width 74 height 18
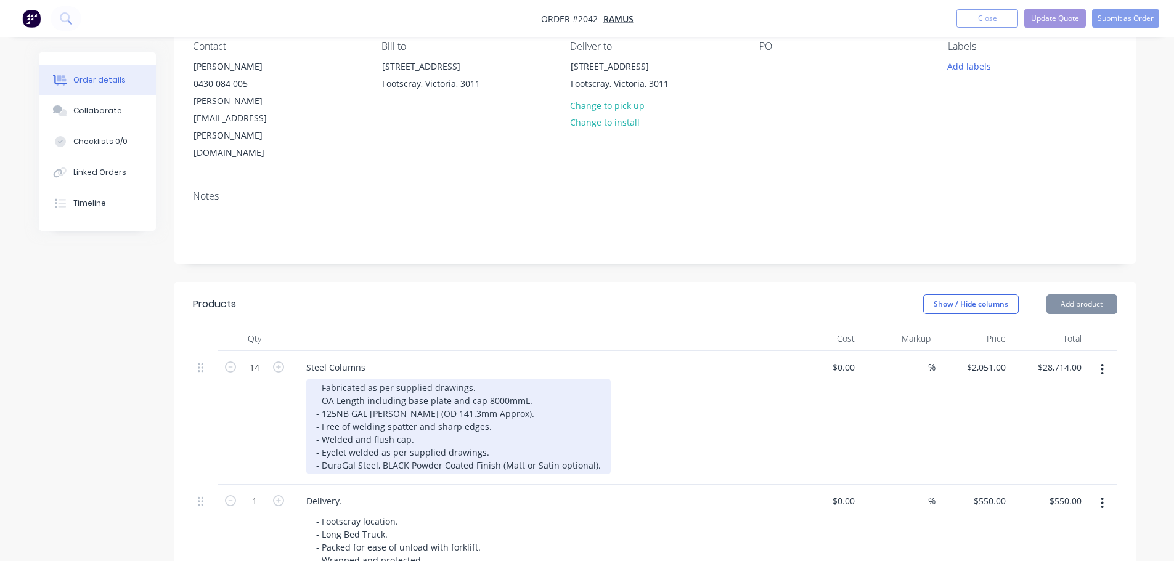
scroll to position [123, 0]
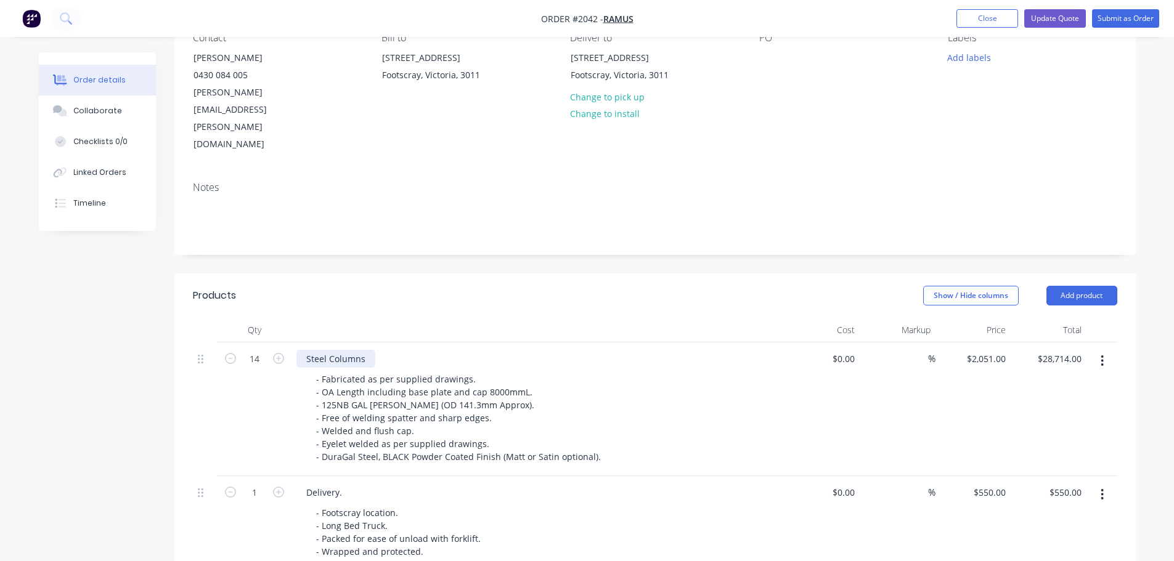
click at [365, 350] on div "Steel Columns" at bounding box center [335, 359] width 79 height 18
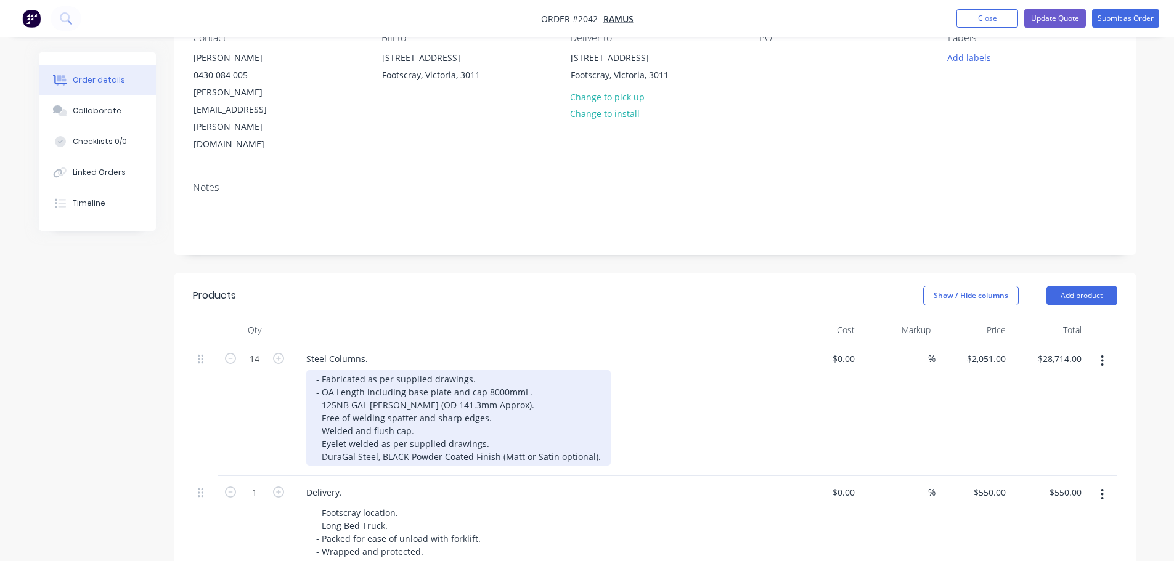
click at [377, 370] on div "- Fabricated as per supplied drawings. - OA Length including base plate and cap…" at bounding box center [458, 418] width 304 height 96
click at [378, 370] on div "- Fabricated as per supplied drawings. - OA Length including base plate and cap…" at bounding box center [458, 418] width 304 height 96
click at [423, 381] on div "- Fabricated as per supplied drawings. - OA Length including base plate and cap…" at bounding box center [458, 418] width 304 height 96
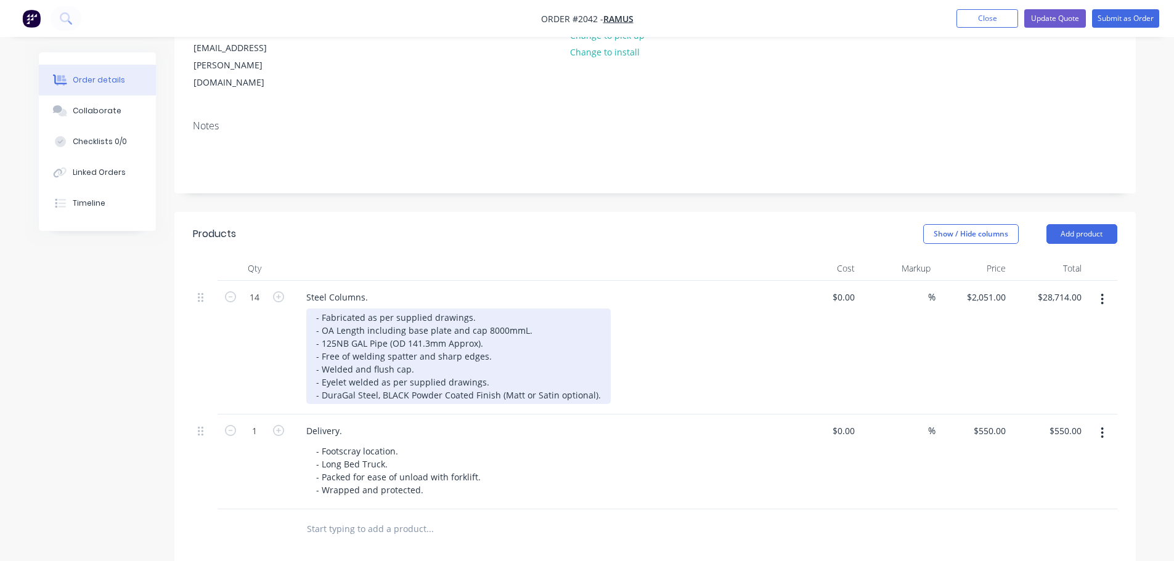
scroll to position [62, 0]
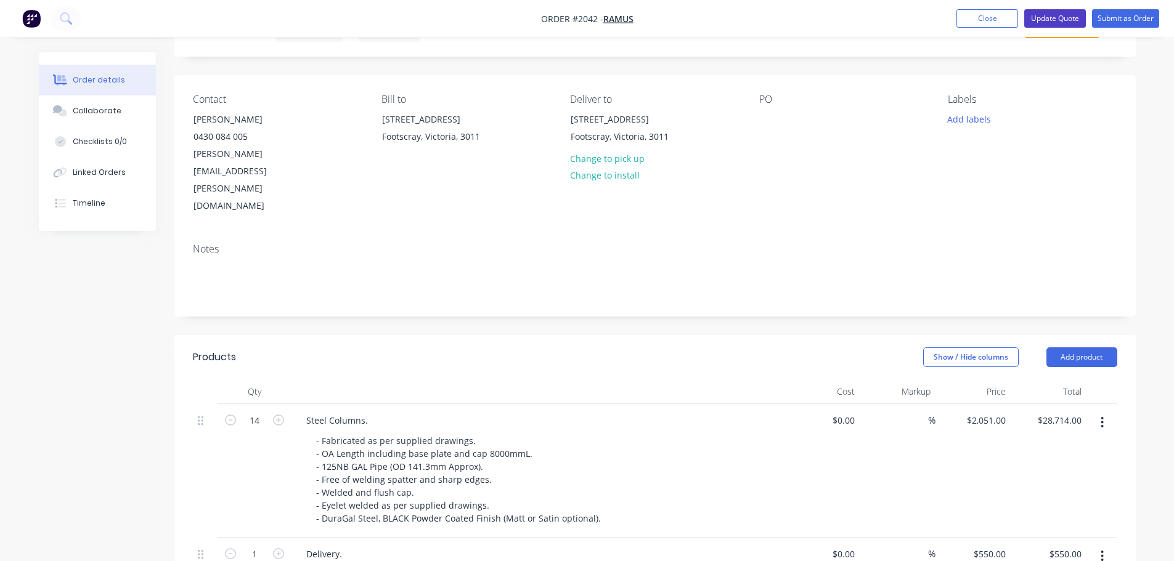
click at [1053, 20] on button "Update Quote" at bounding box center [1055, 18] width 62 height 18
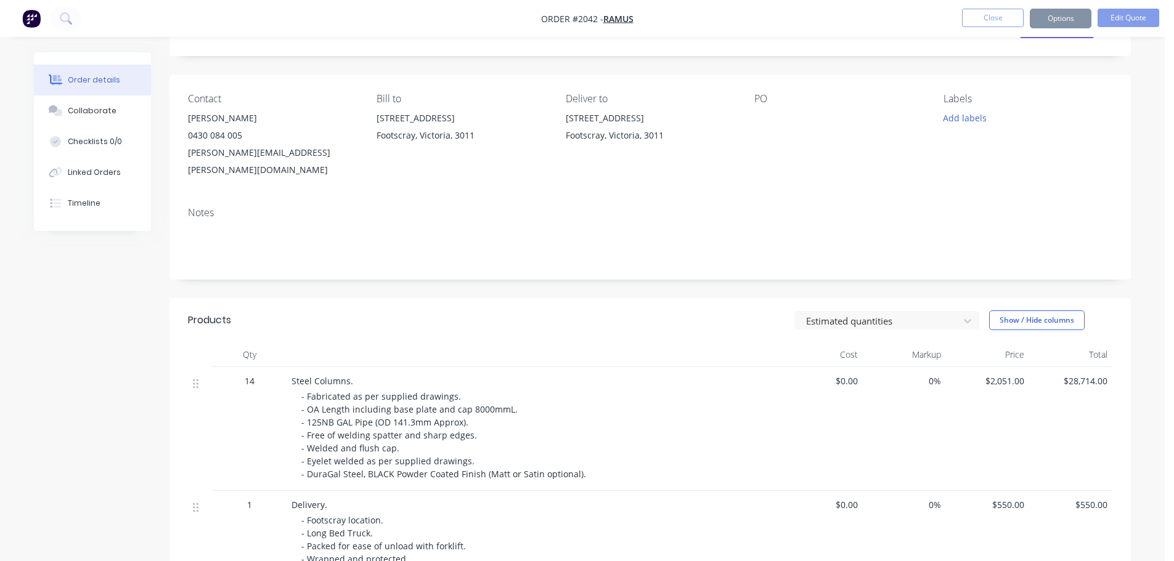
scroll to position [0, 0]
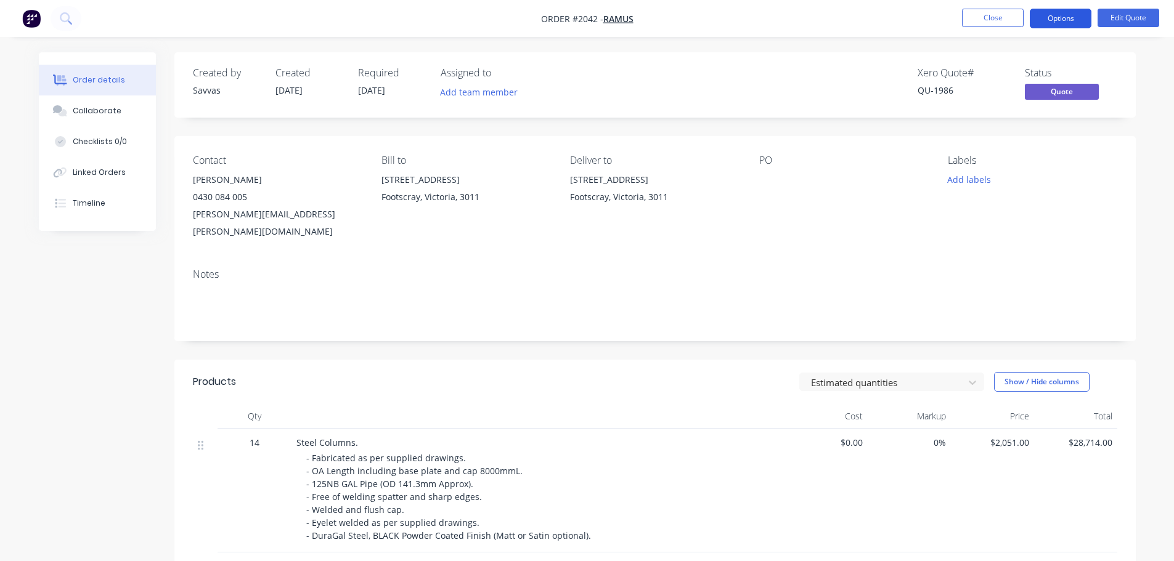
click at [1057, 22] on button "Options" at bounding box center [1061, 19] width 62 height 20
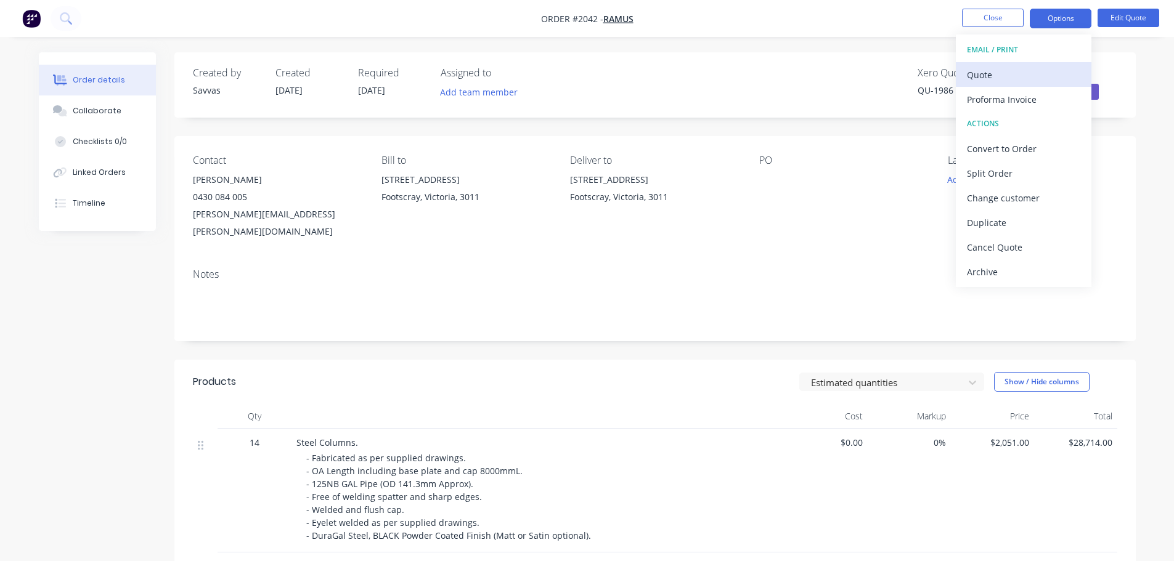
click at [1047, 65] on button "Quote" at bounding box center [1024, 74] width 136 height 25
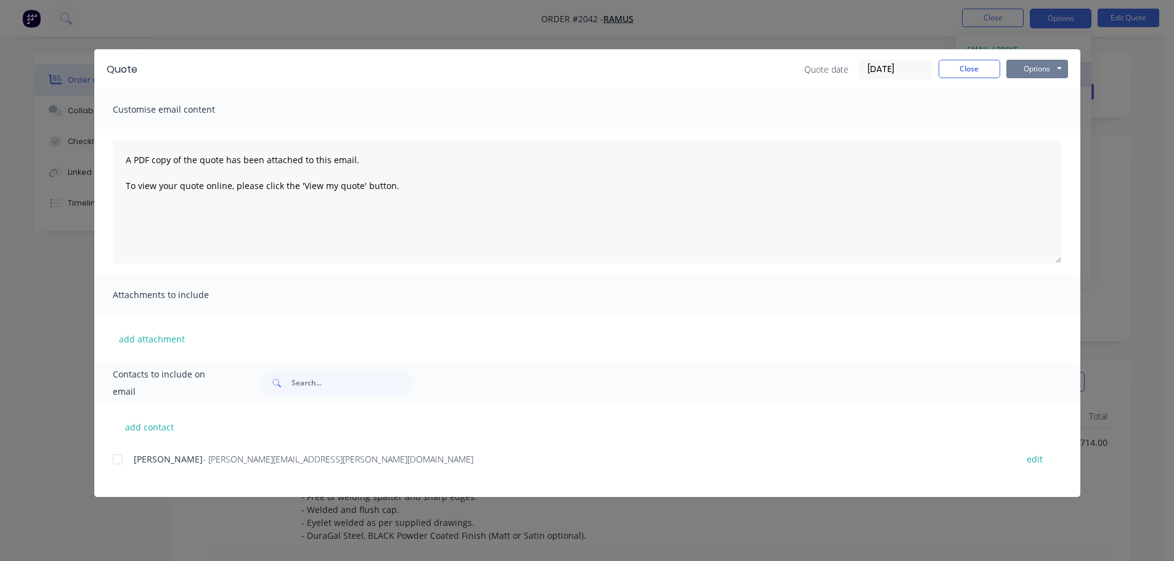
click at [1047, 65] on button "Options" at bounding box center [1037, 69] width 62 height 18
click at [1047, 104] on button "Print" at bounding box center [1045, 111] width 79 height 20
click at [960, 60] on button "Close" at bounding box center [970, 69] width 62 height 18
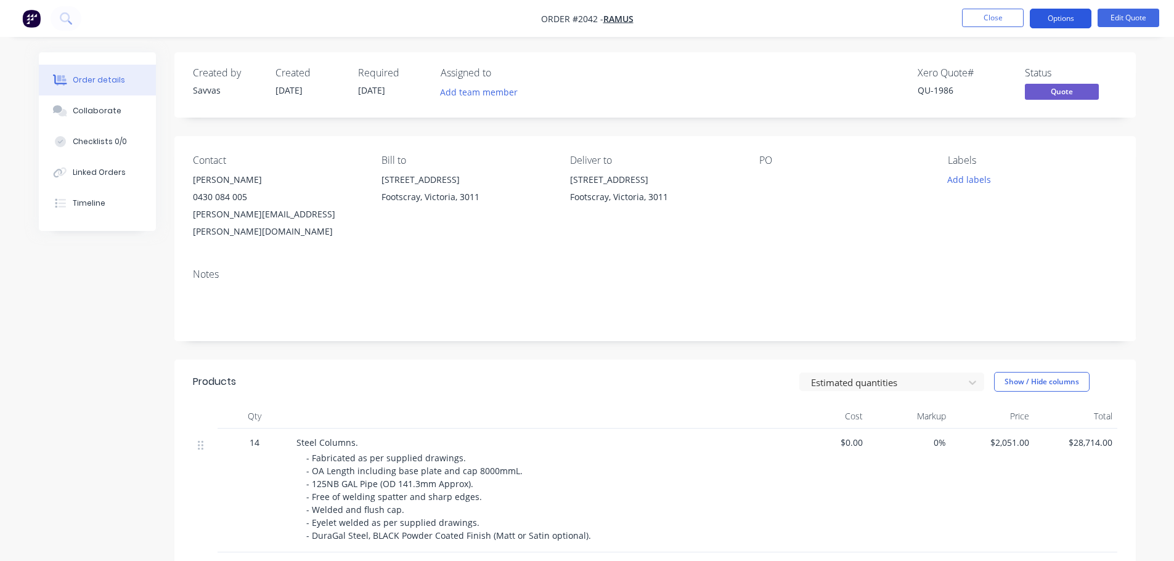
click at [1069, 12] on button "Options" at bounding box center [1061, 19] width 62 height 20
